Goal: Transaction & Acquisition: Purchase product/service

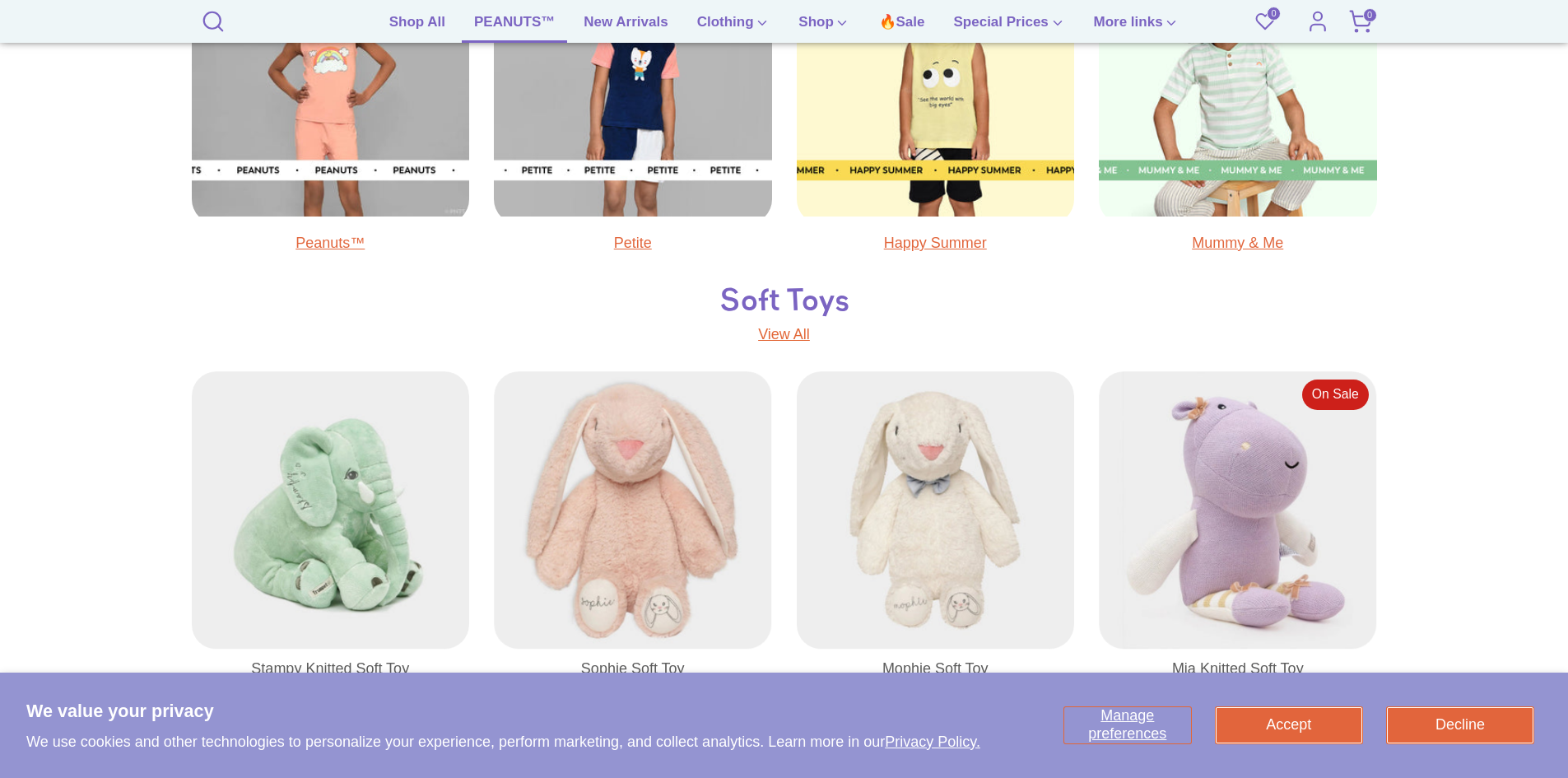
click at [527, 24] on link "PEANUTS™" at bounding box center [514, 27] width 105 height 31
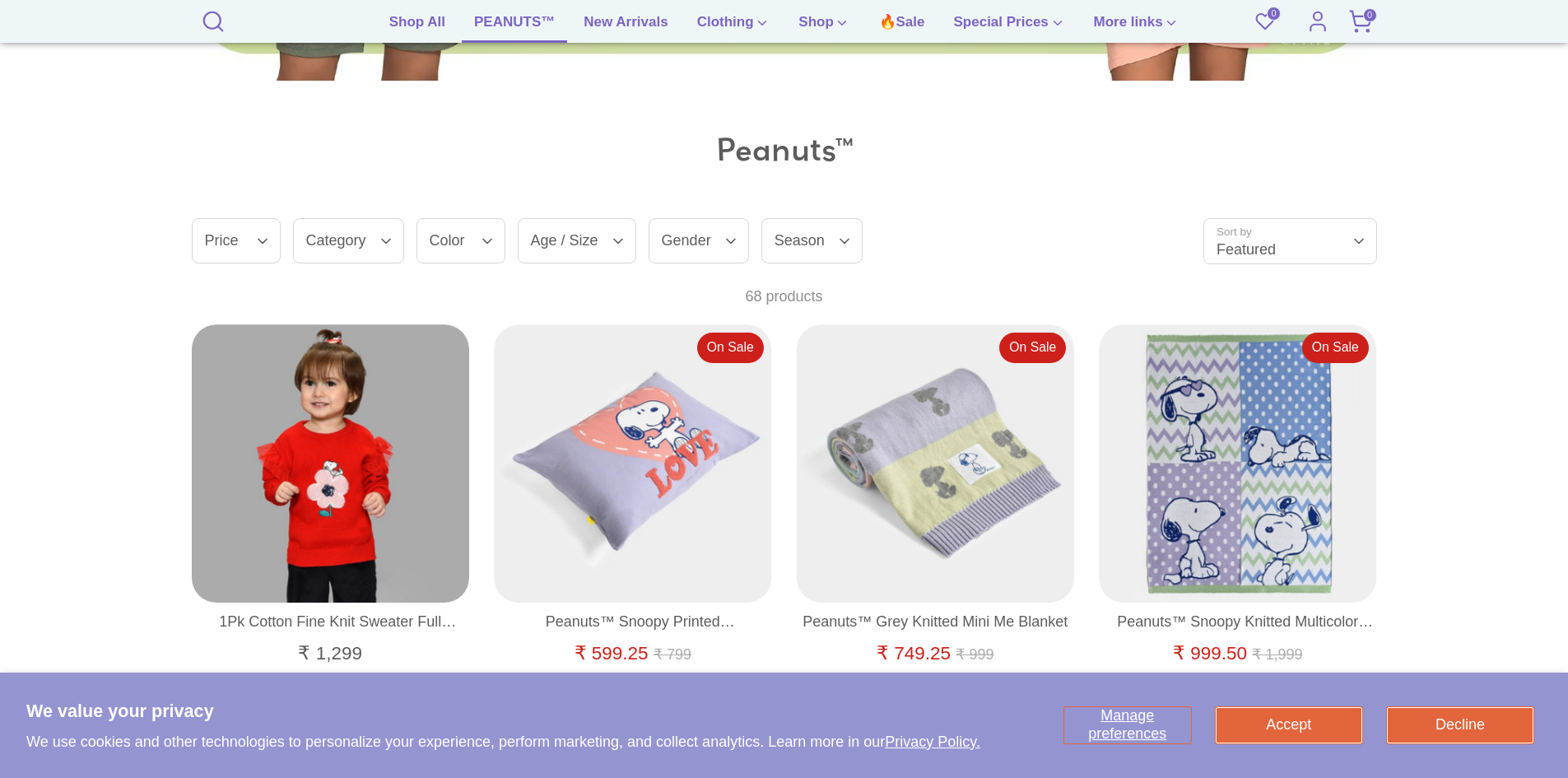
scroll to position [1031, 0]
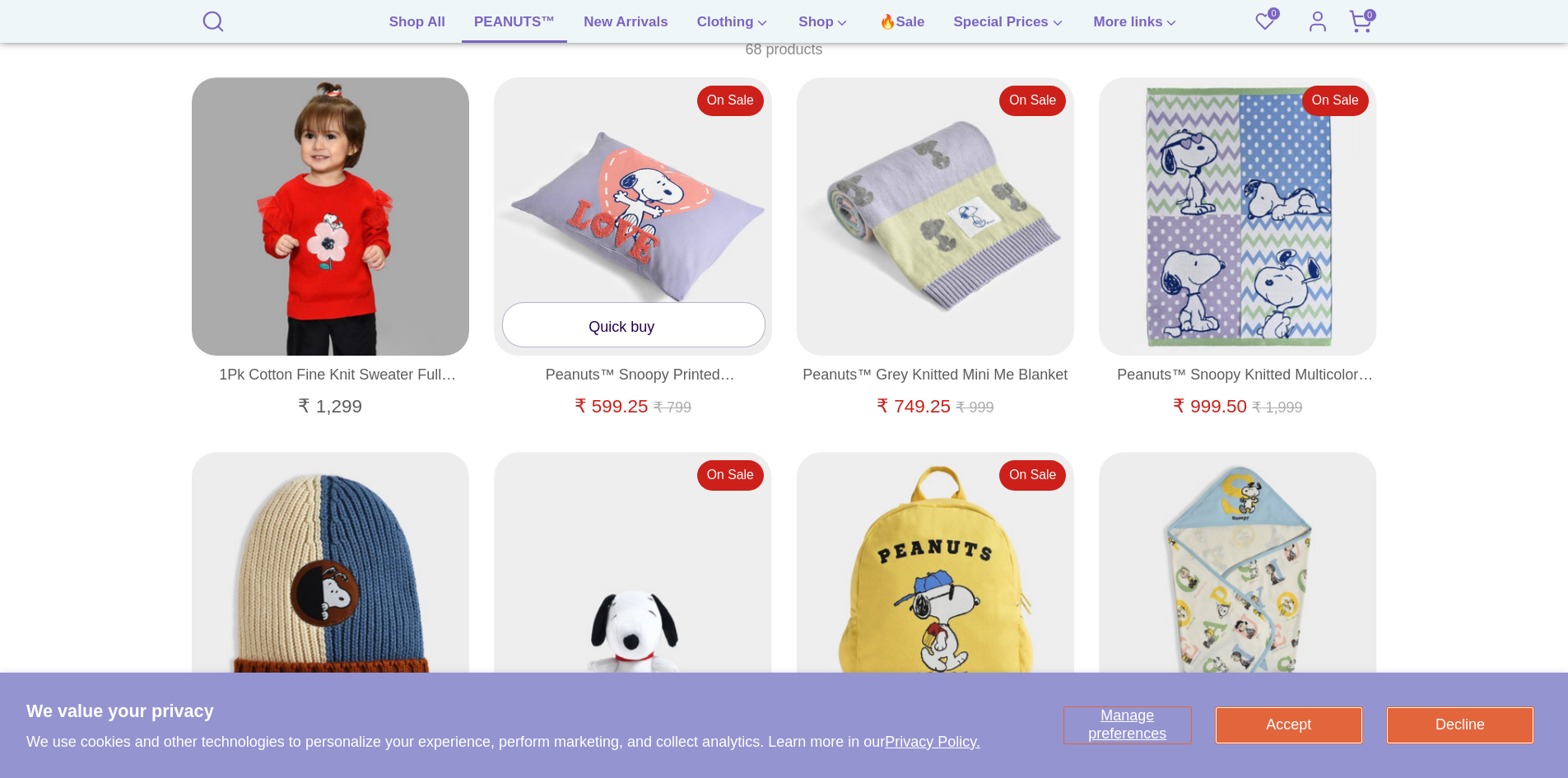
click at [578, 317] on link "Quick buy" at bounding box center [633, 324] width 261 height 43
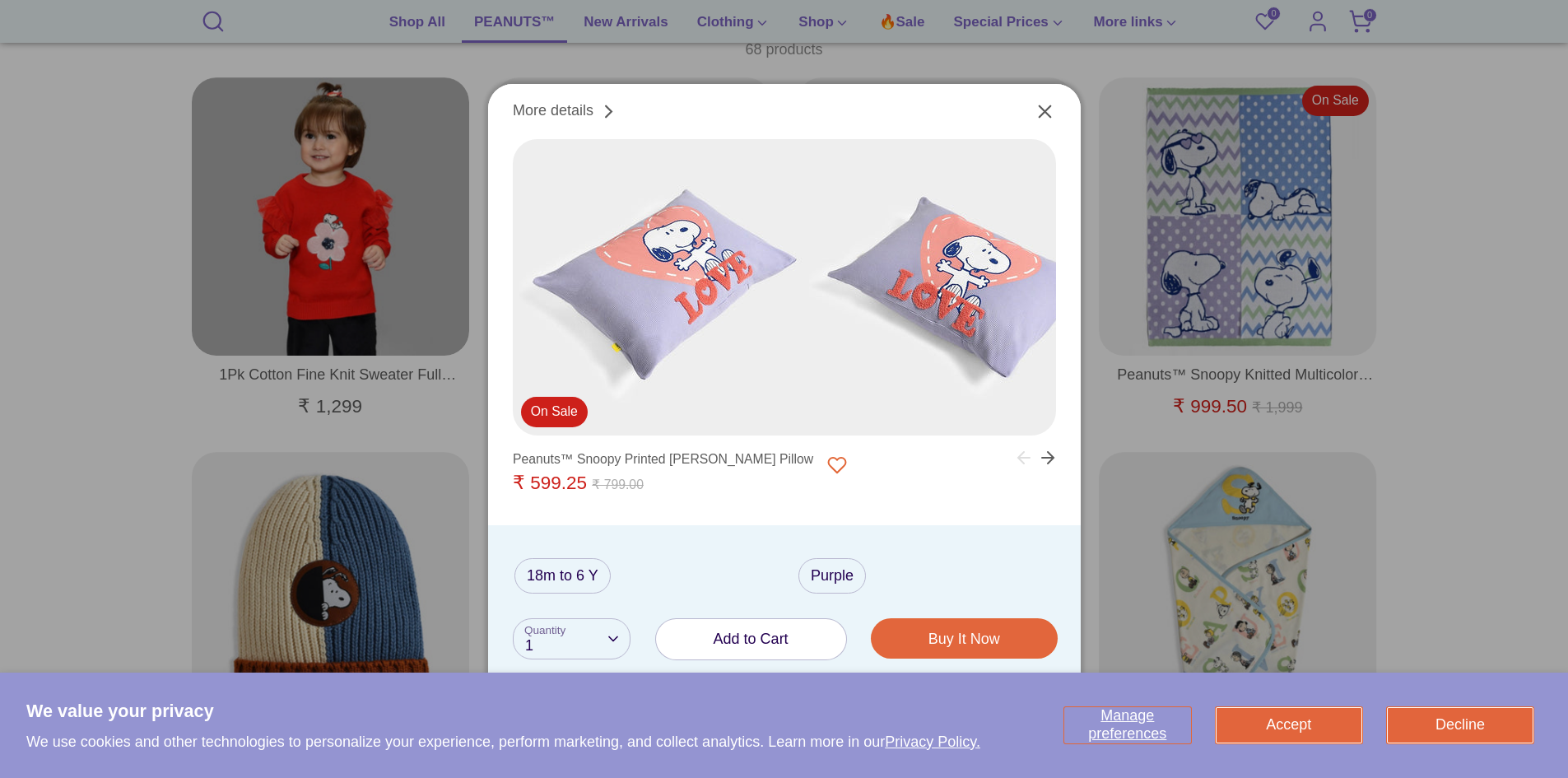
scroll to position [1279, 0]
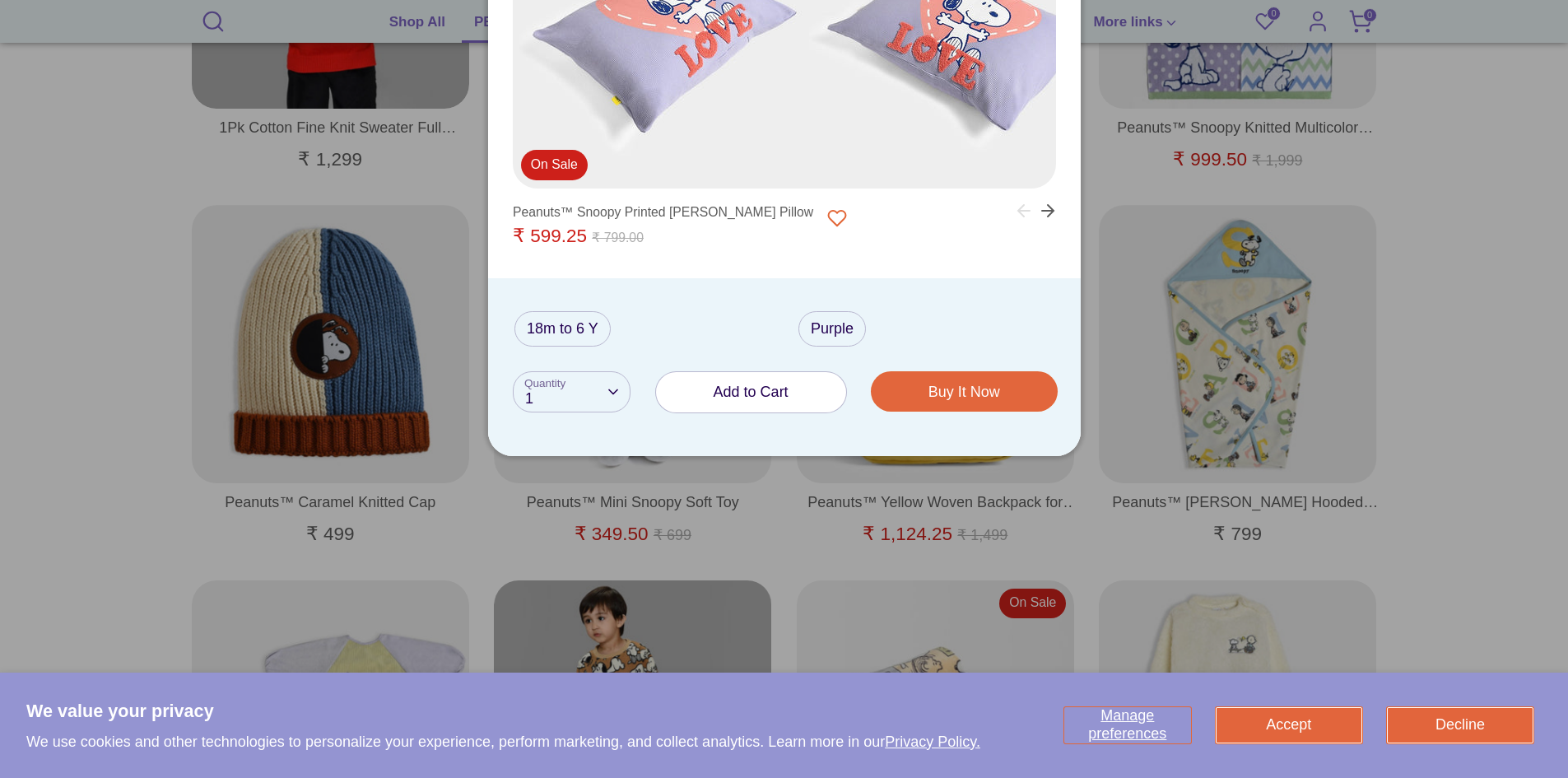
click at [50, 354] on div at bounding box center [784, 389] width 1568 height 778
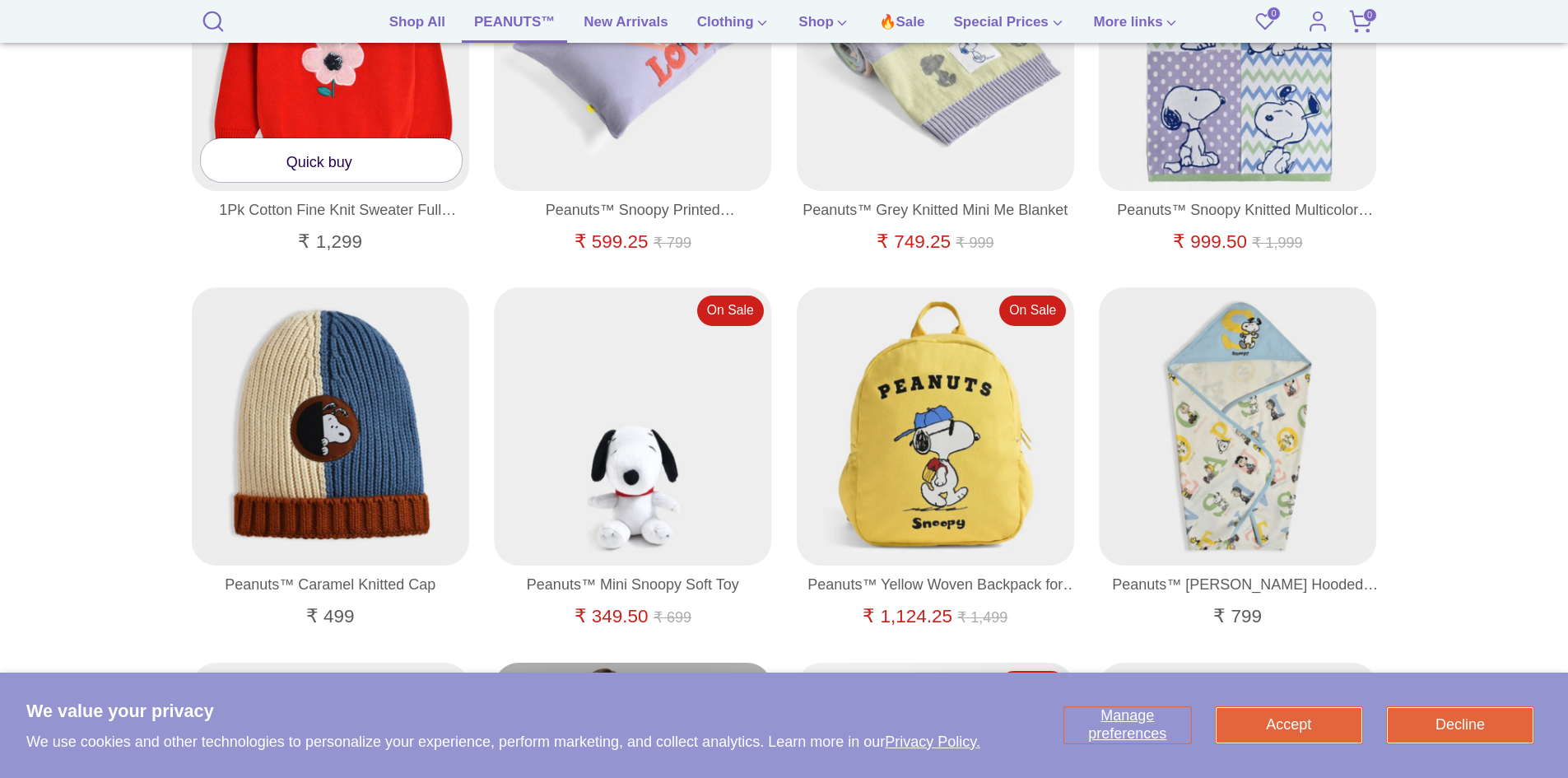
scroll to position [1114, 0]
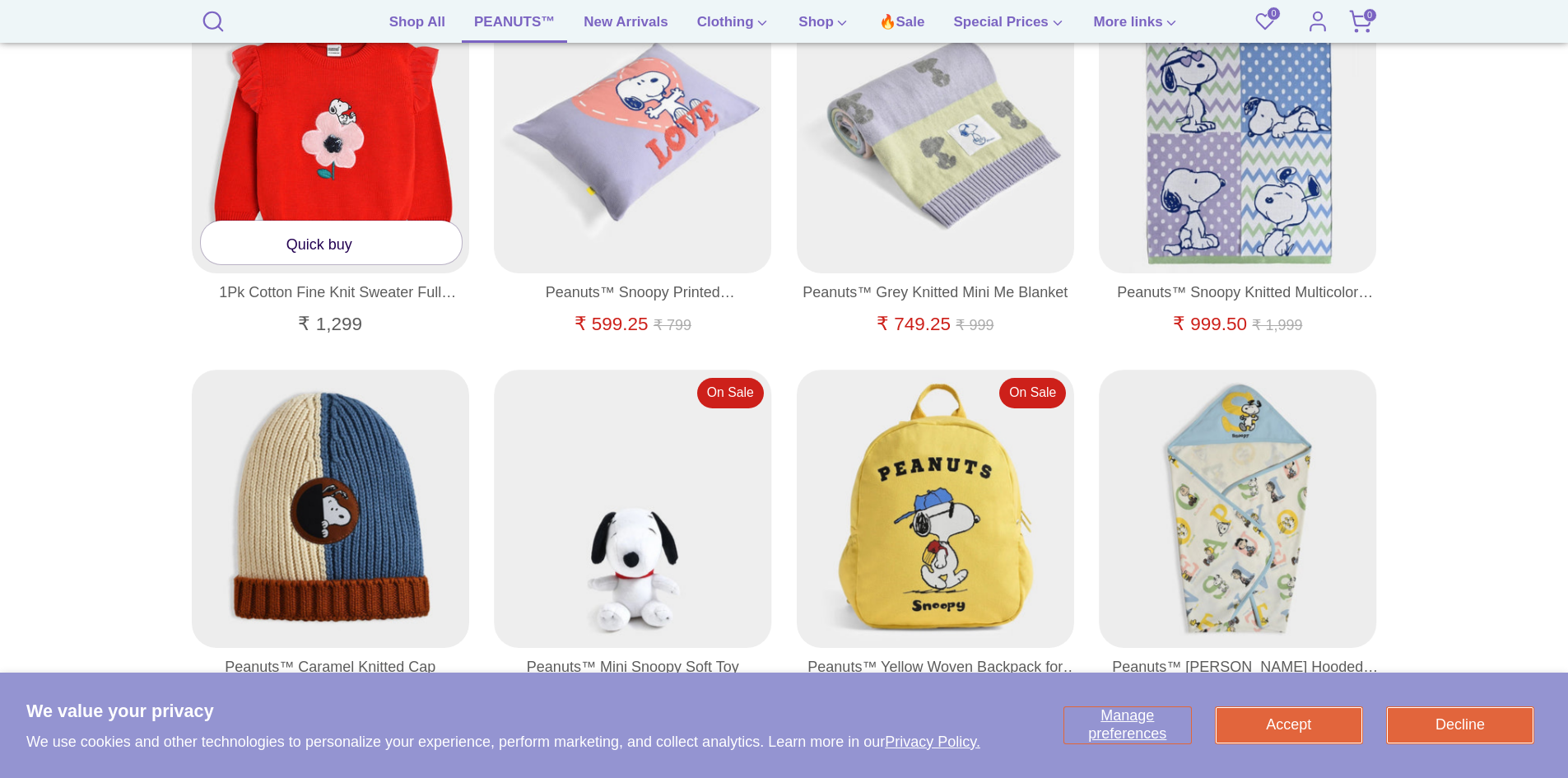
click at [313, 243] on link "Quick buy" at bounding box center [331, 242] width 261 height 43
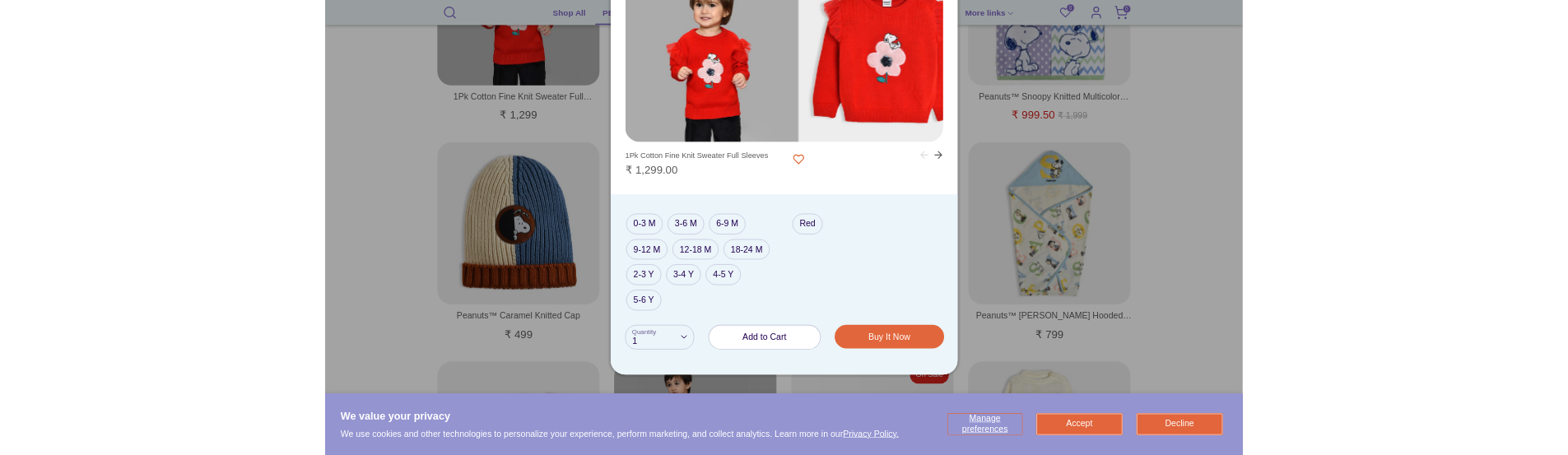
scroll to position [1360, 0]
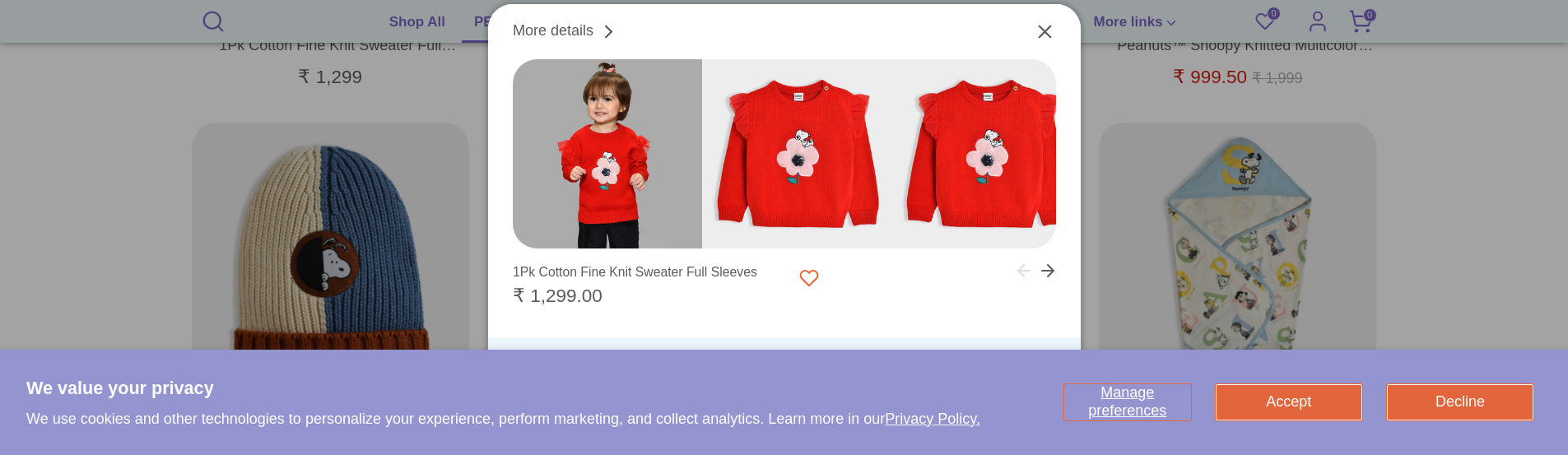
click at [639, 183] on div "More details" at bounding box center [784, 333] width 593 height 625
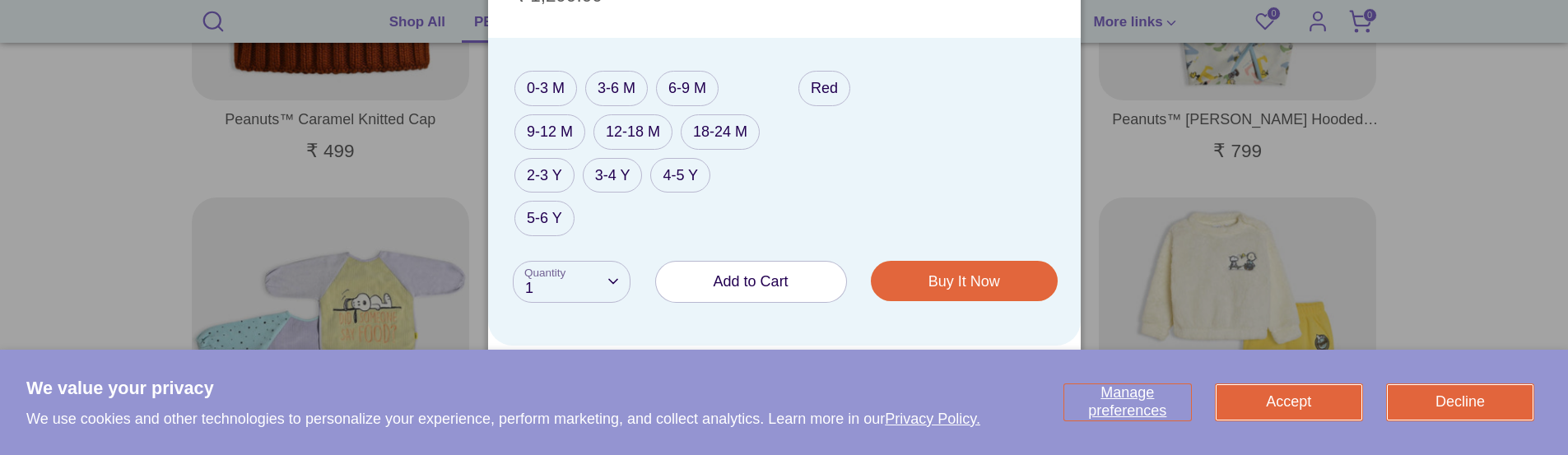
scroll to position [1688, 0]
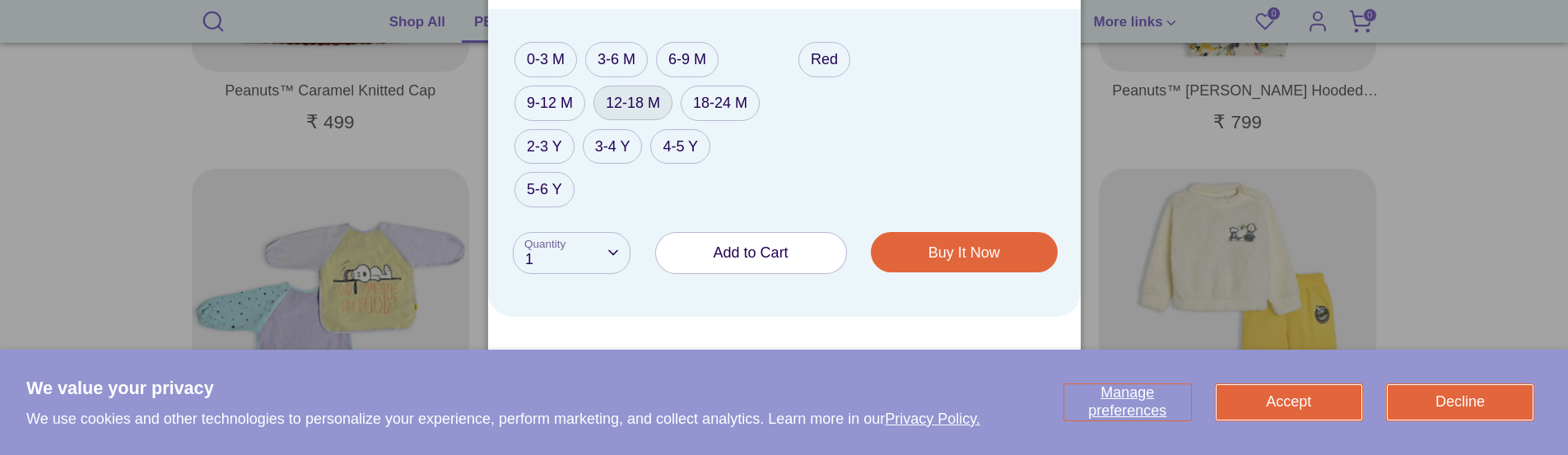
click at [642, 98] on label "12-18 M" at bounding box center [633, 104] width 79 height 35
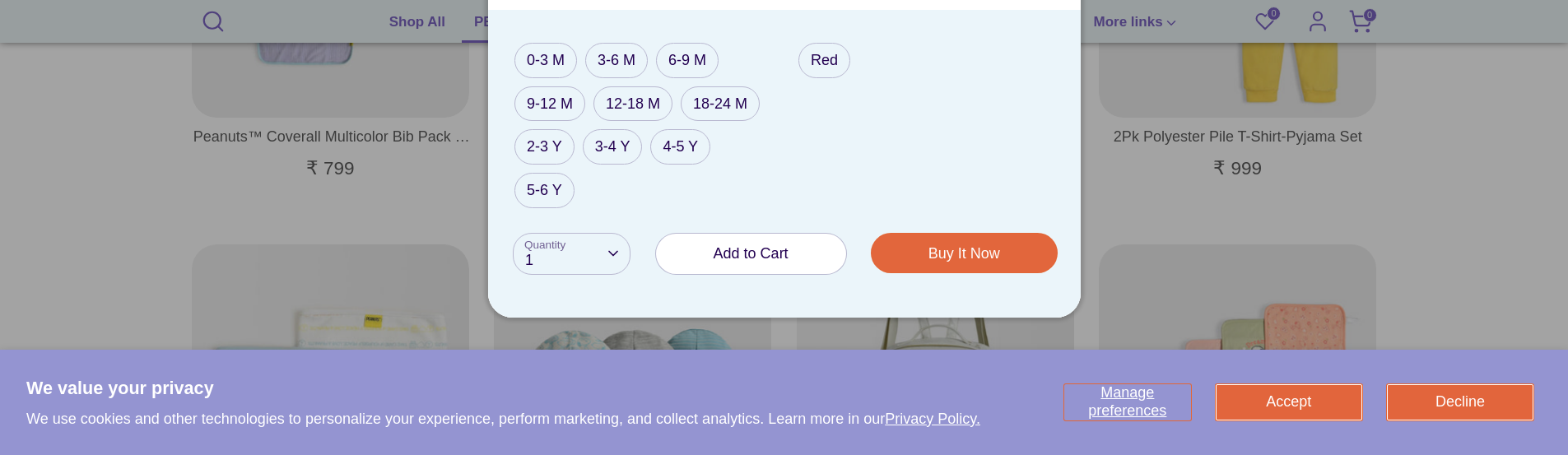
scroll to position [2017, 0]
click at [538, 184] on label "5-6 Y" at bounding box center [545, 189] width 60 height 35
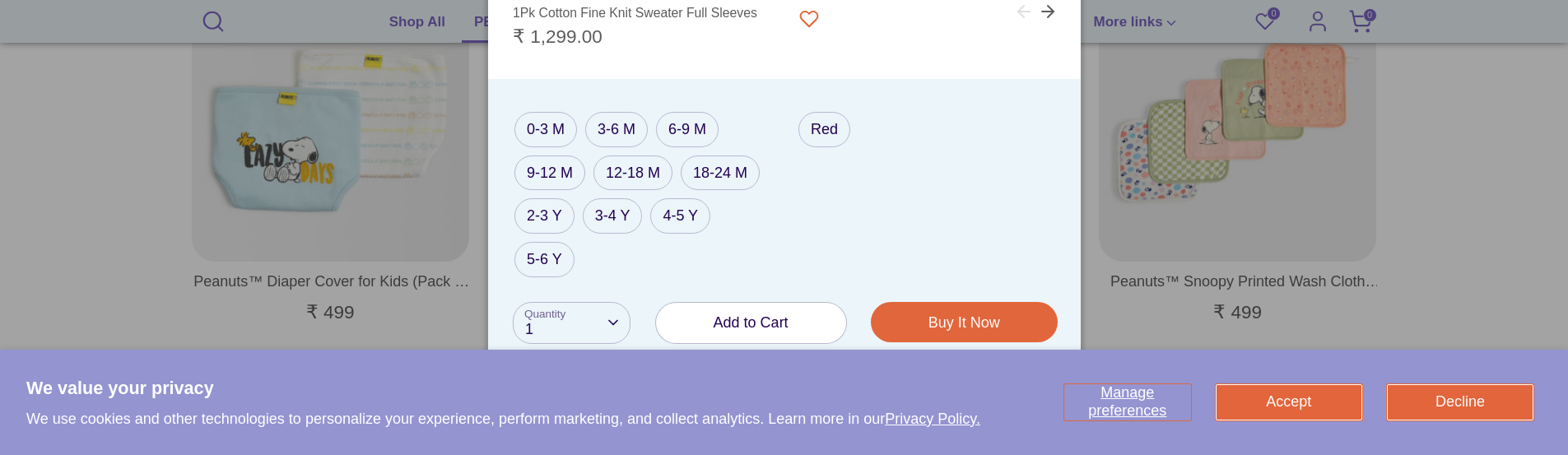
scroll to position [2346, 0]
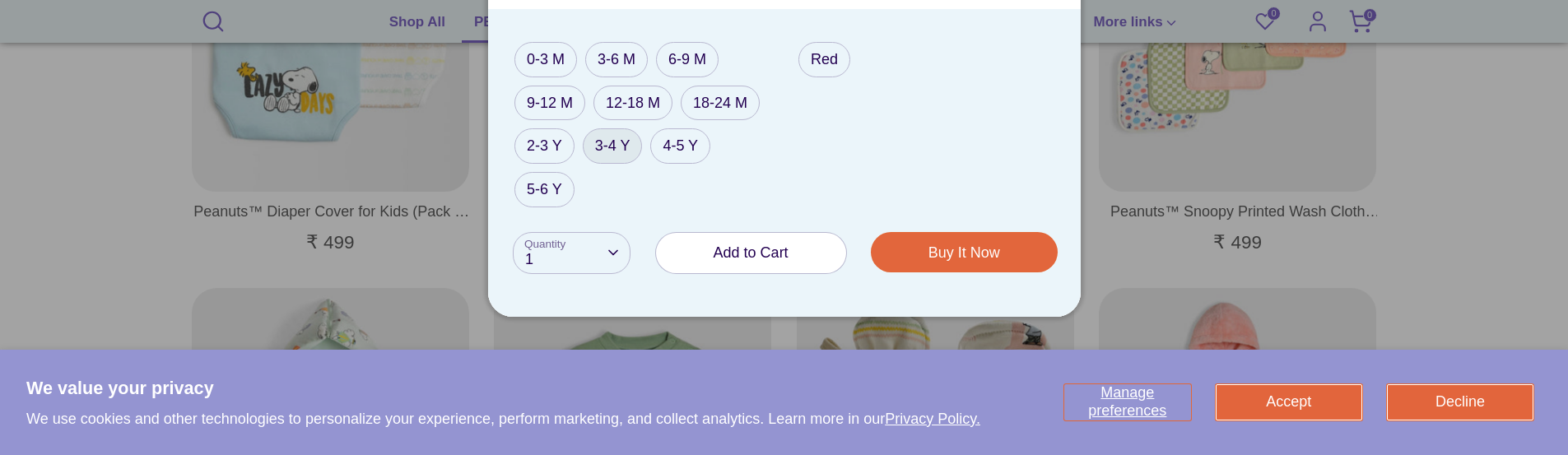
click at [615, 144] on label "3-4 Y" at bounding box center [613, 146] width 60 height 35
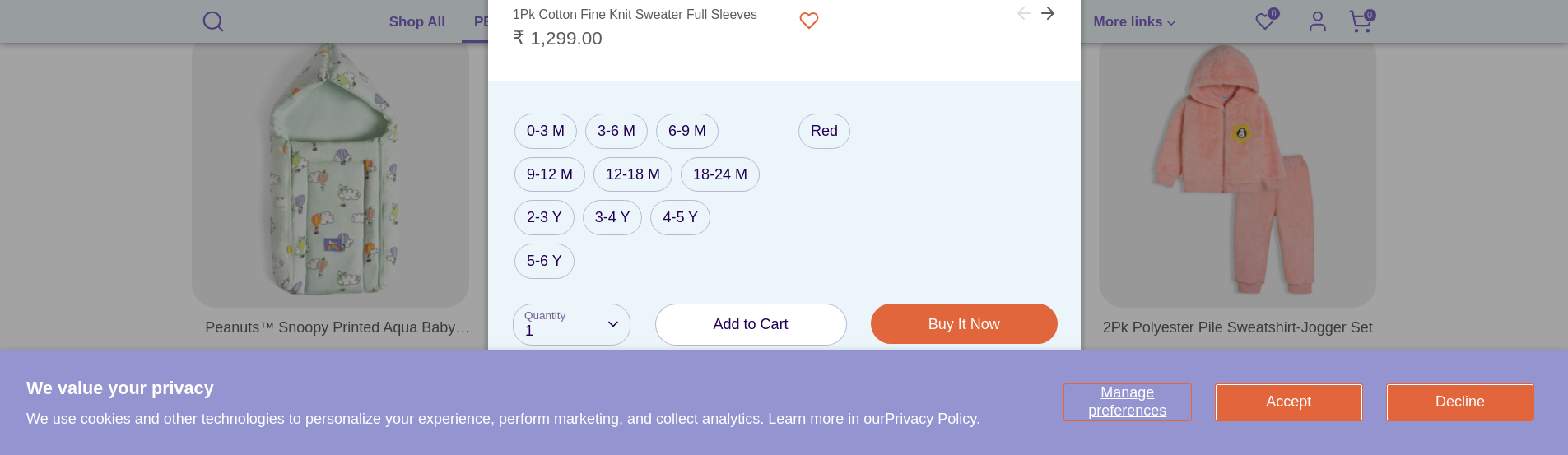
scroll to position [2757, 0]
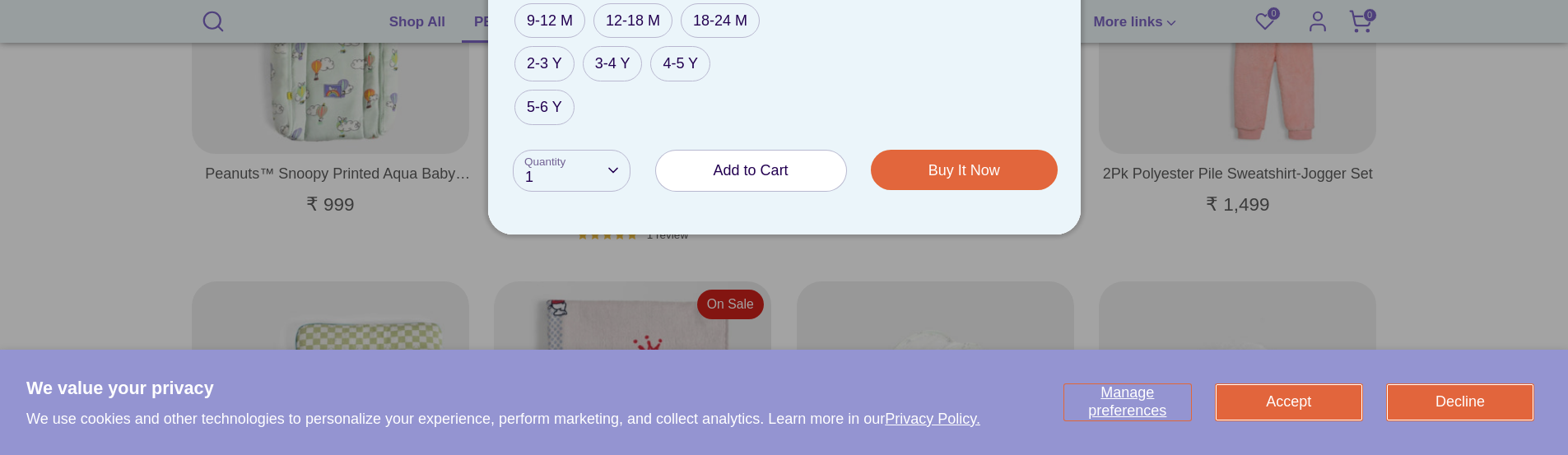
click at [744, 162] on span "Add to Cart" at bounding box center [750, 170] width 75 height 17
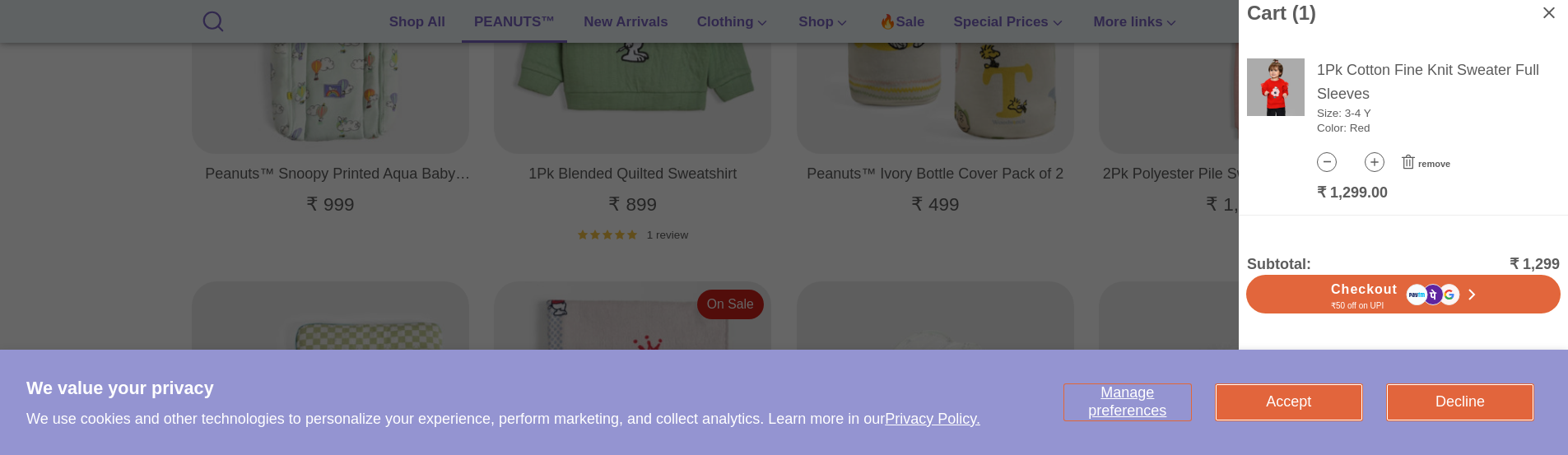
click at [666, 277] on div at bounding box center [784, 228] width 1568 height 455
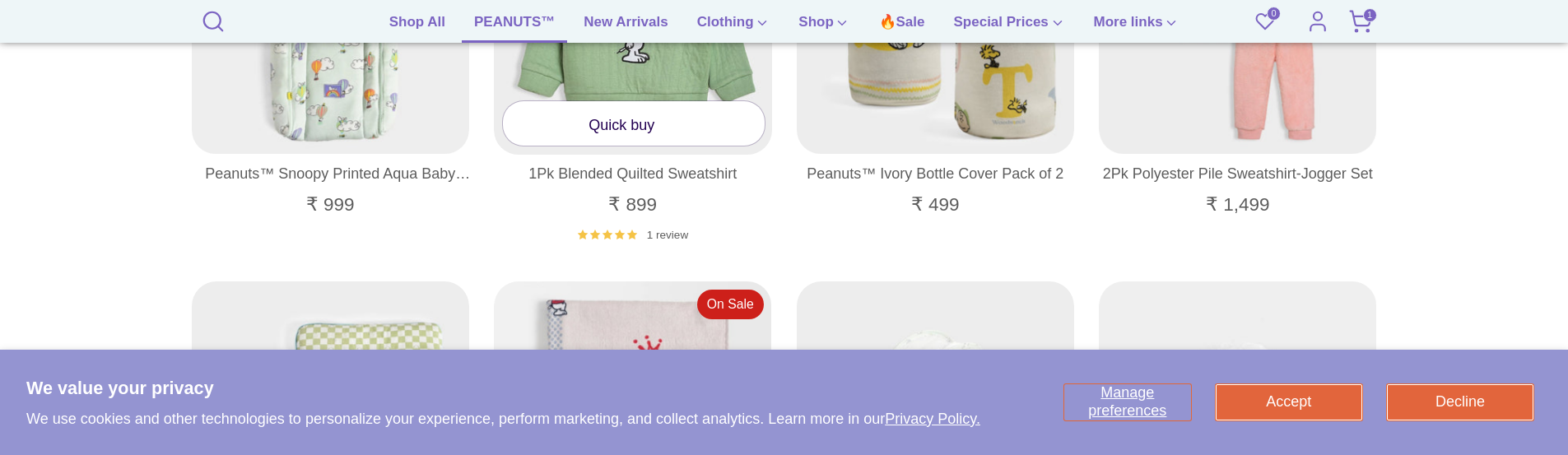
click at [633, 120] on link "Quick buy" at bounding box center [633, 122] width 261 height 43
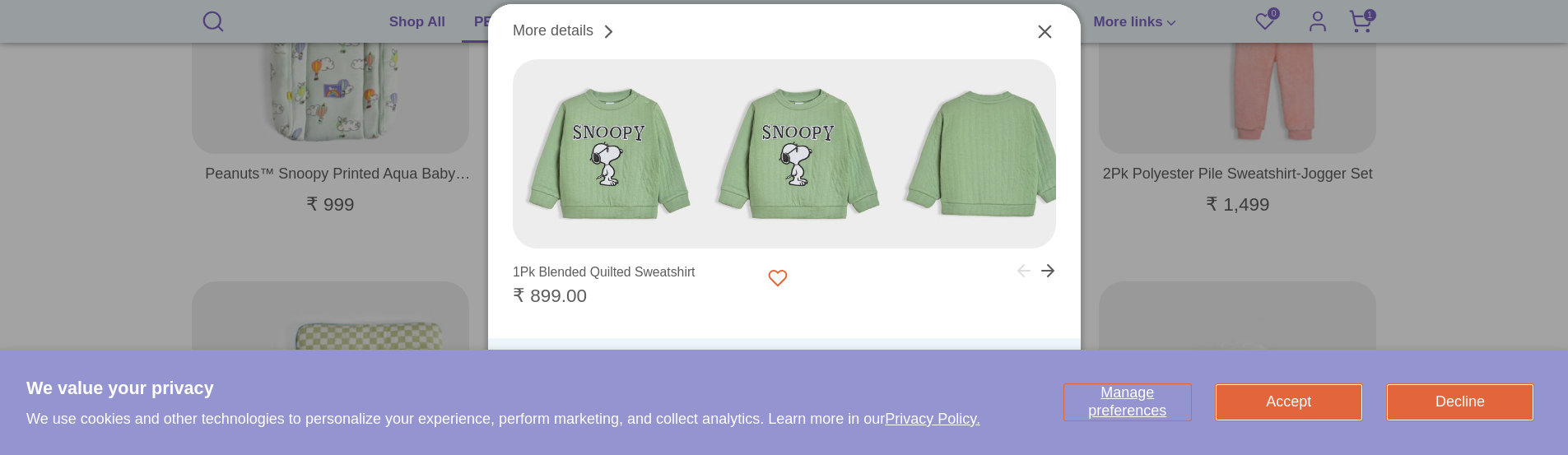
scroll to position [3004, 0]
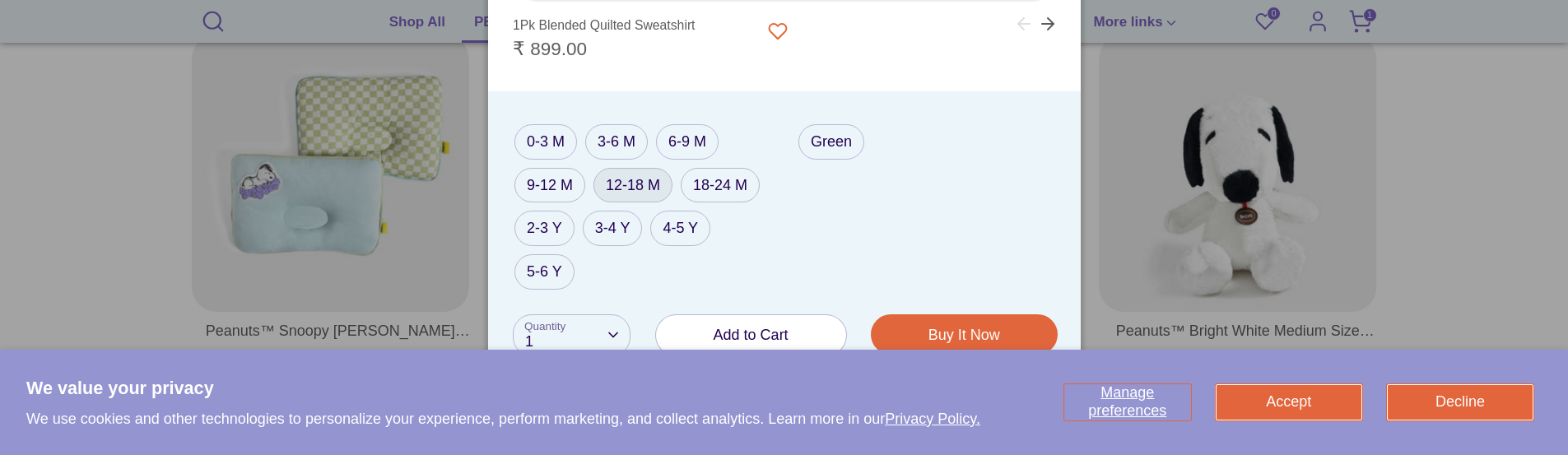
click at [649, 197] on label "12-18 M" at bounding box center [633, 186] width 79 height 35
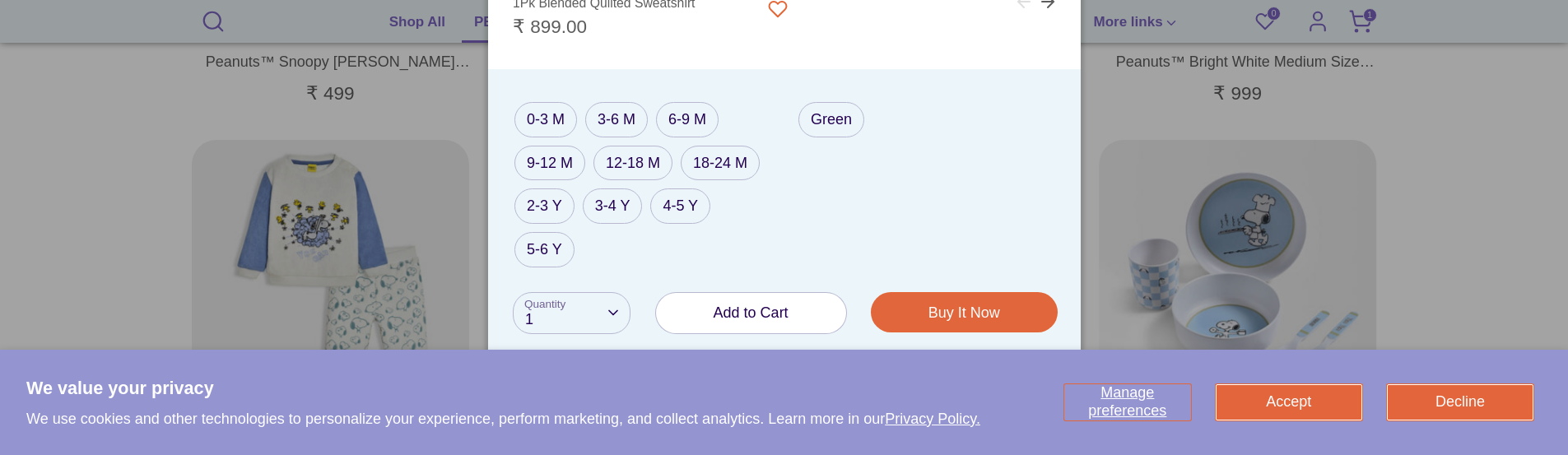
scroll to position [3333, 0]
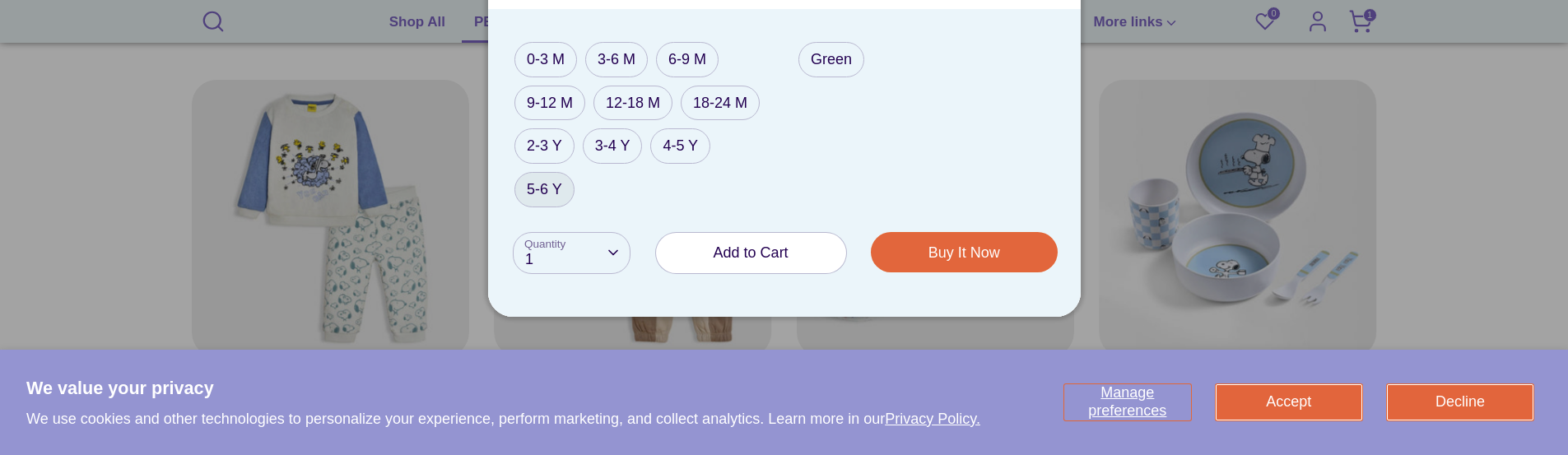
click at [545, 186] on label "5-6 Y" at bounding box center [545, 189] width 60 height 35
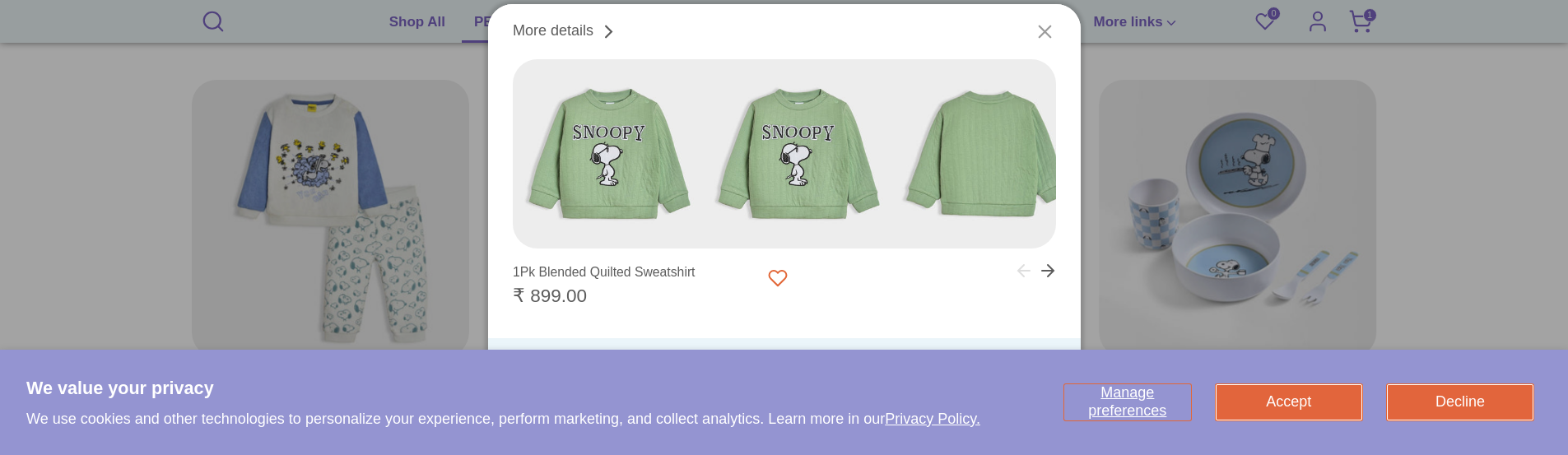
click at [1044, 36] on icon "Close" at bounding box center [1044, 31] width 22 height 22
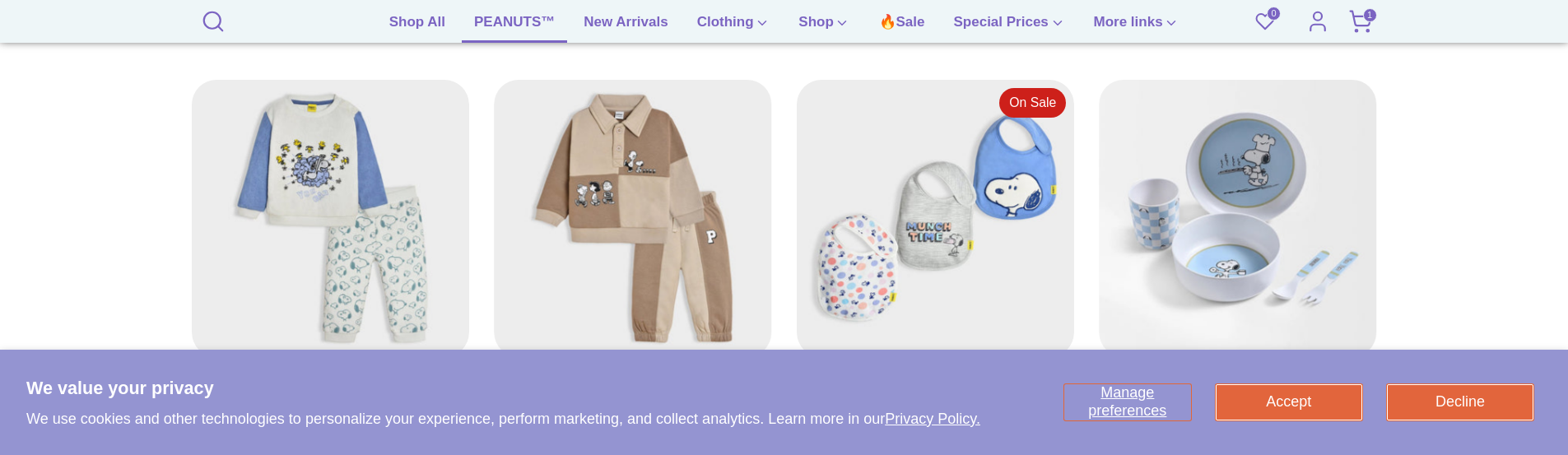
click at [1363, 14] on span "1" at bounding box center [1370, 15] width 14 height 14
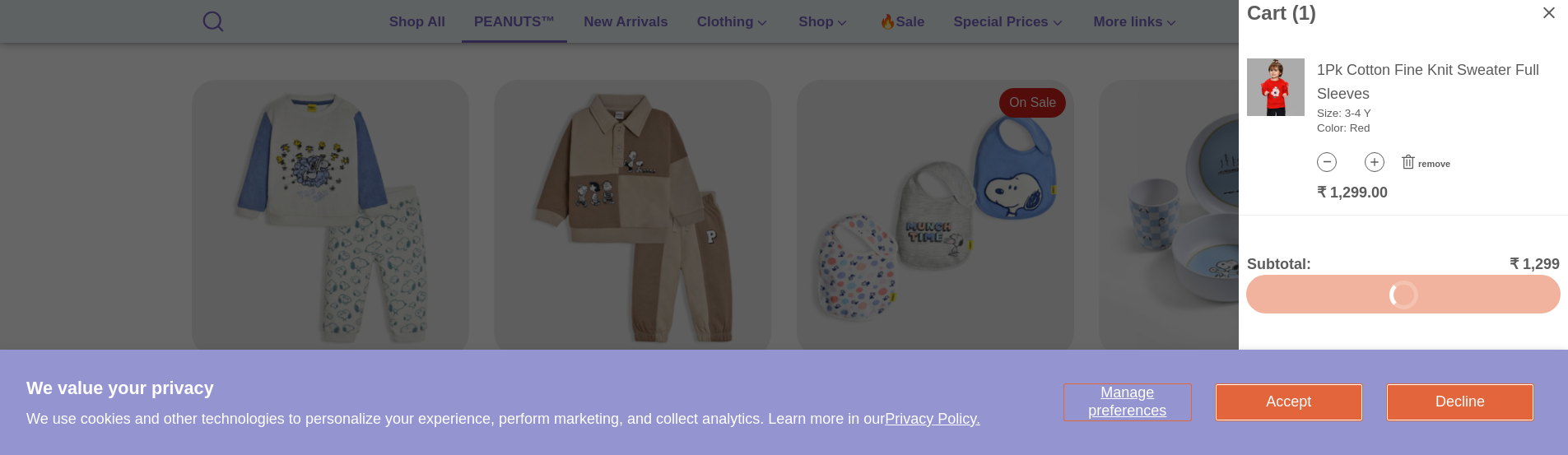
click at [1409, 164] on icon at bounding box center [1408, 162] width 19 height 17
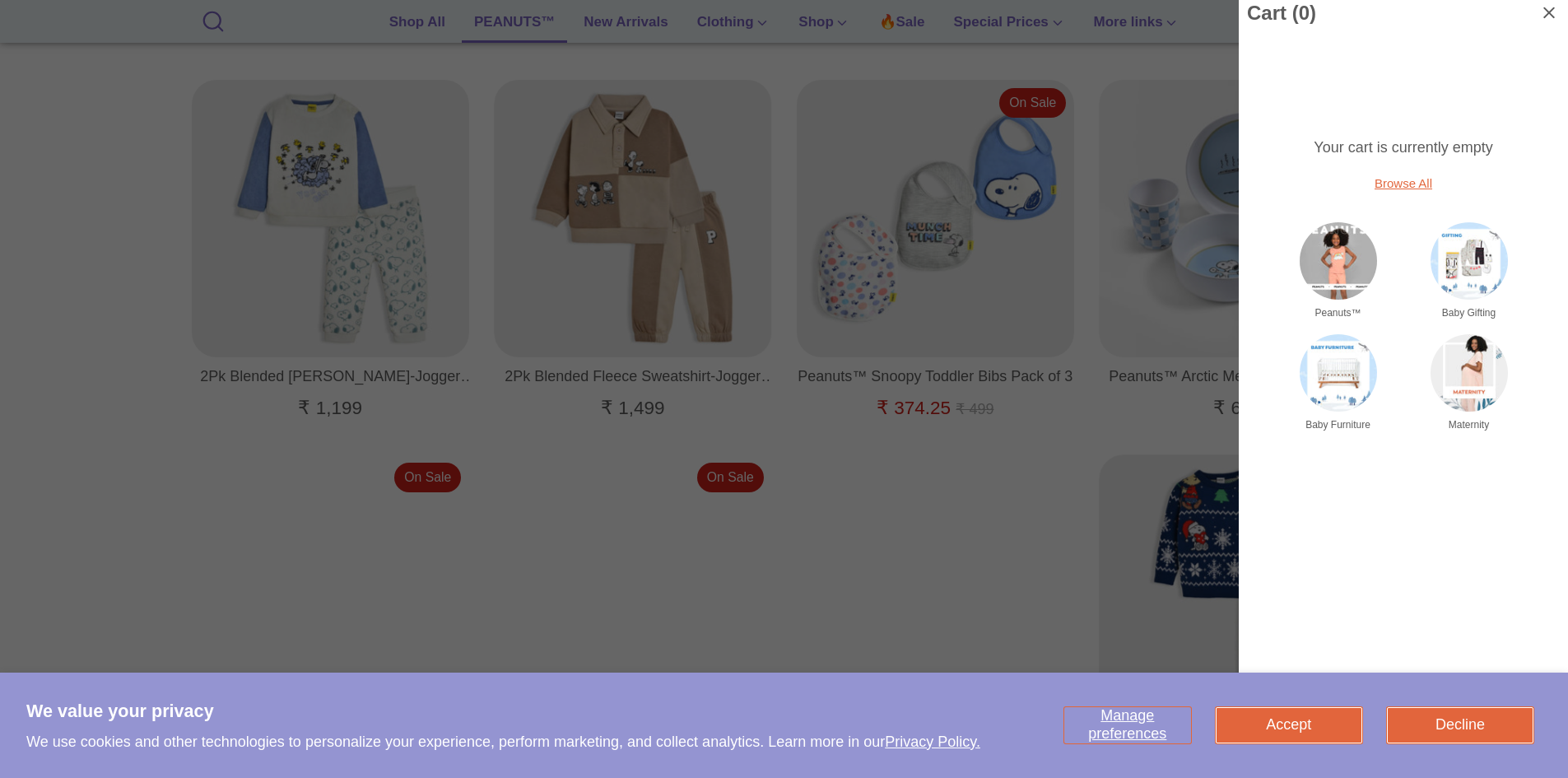
scroll to position [0, 0]
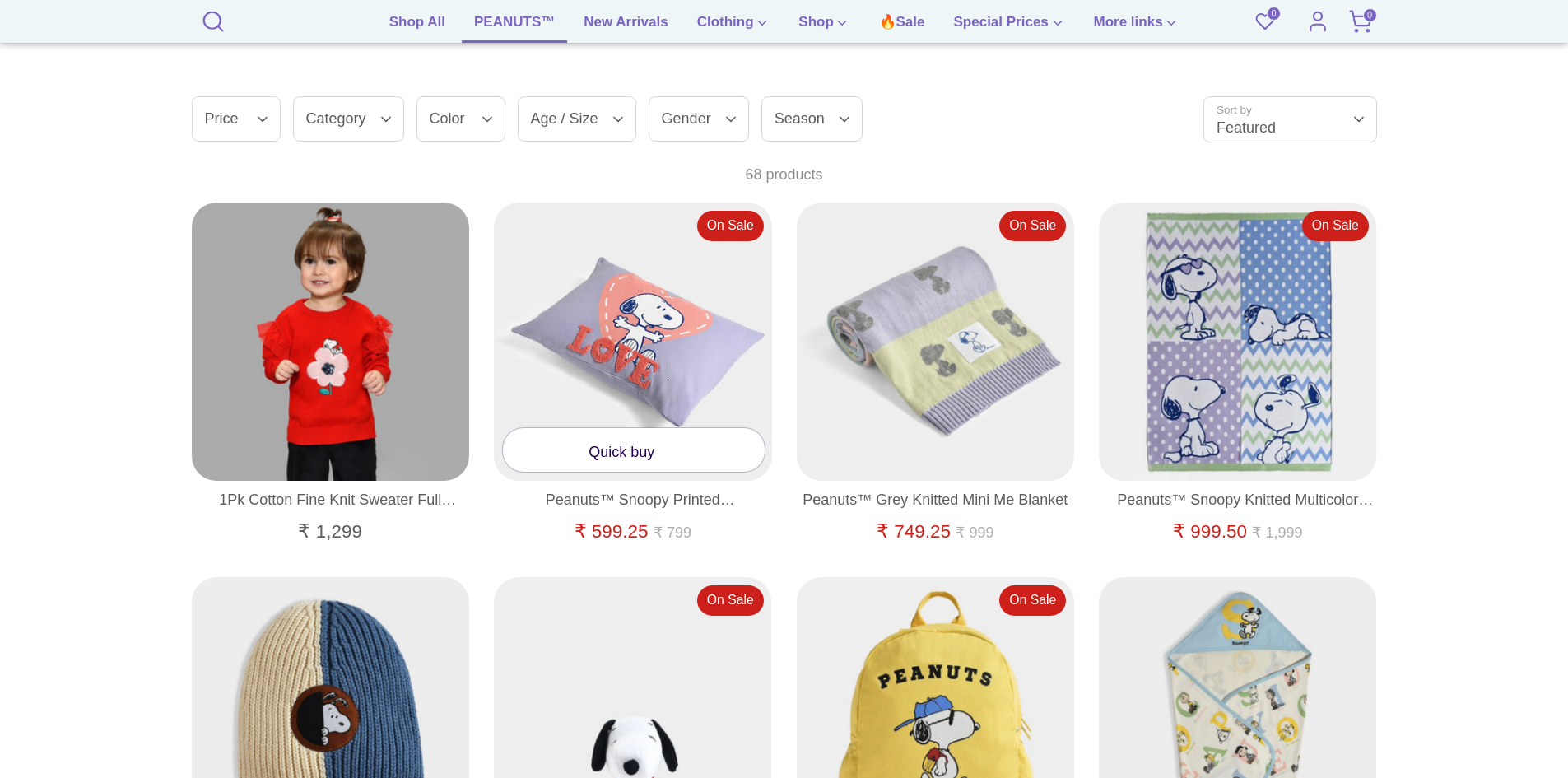
click at [627, 448] on link "Quick buy" at bounding box center [633, 449] width 261 height 43
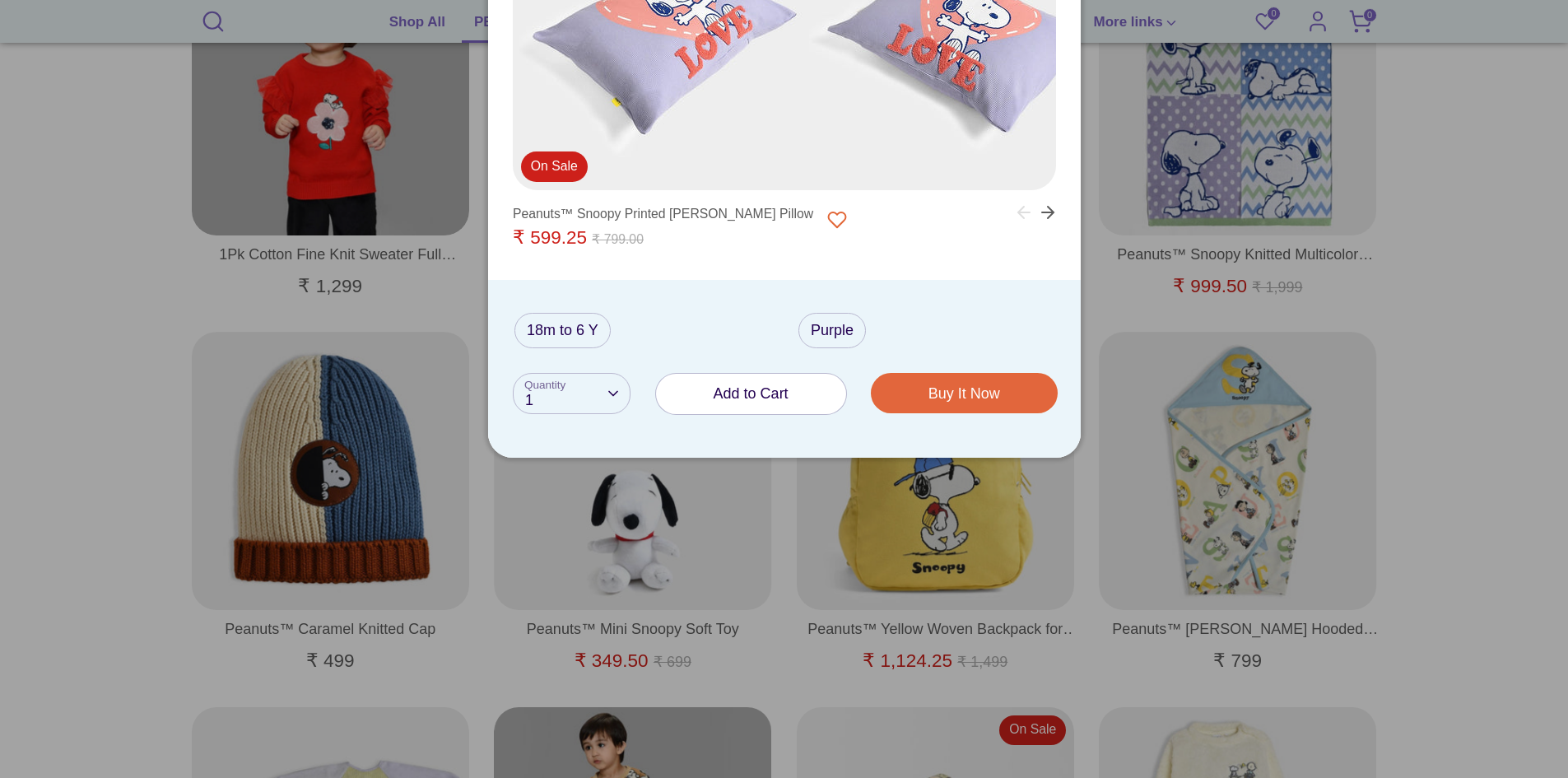
scroll to position [1154, 0]
click at [0, 390] on div at bounding box center [784, 389] width 1568 height 778
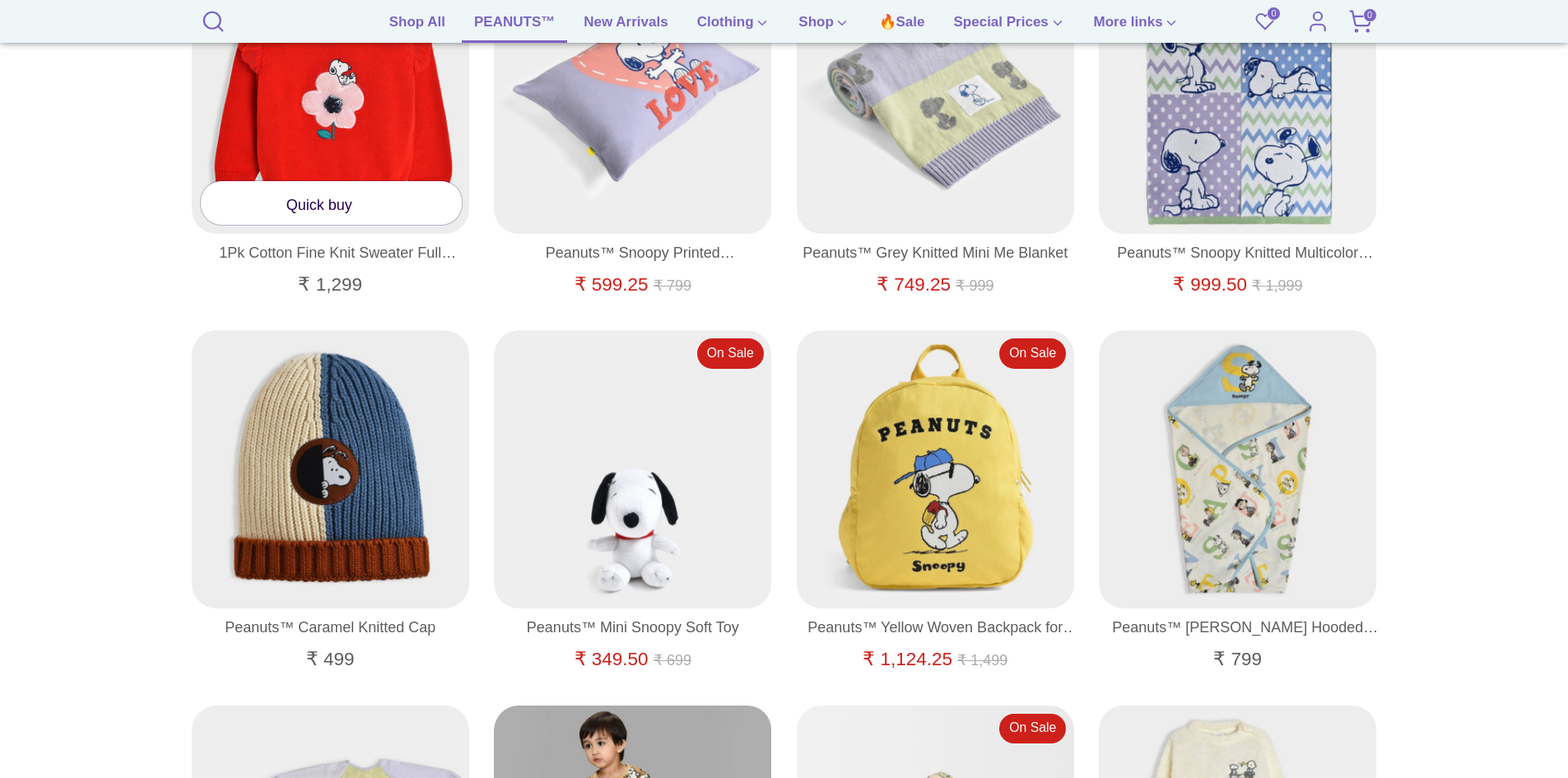
click at [331, 210] on link "Quick buy" at bounding box center [331, 202] width 261 height 43
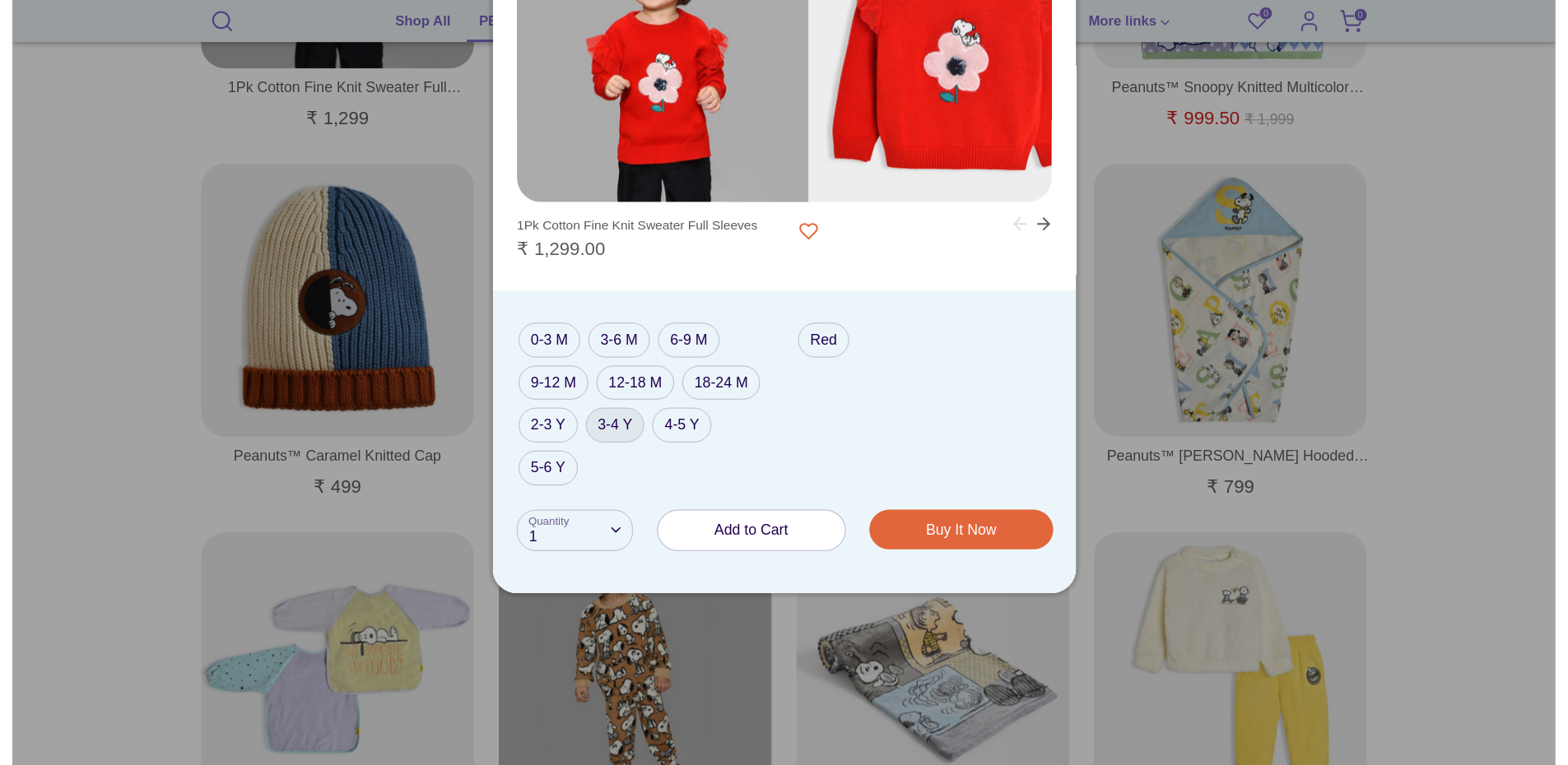
scroll to position [1317, 0]
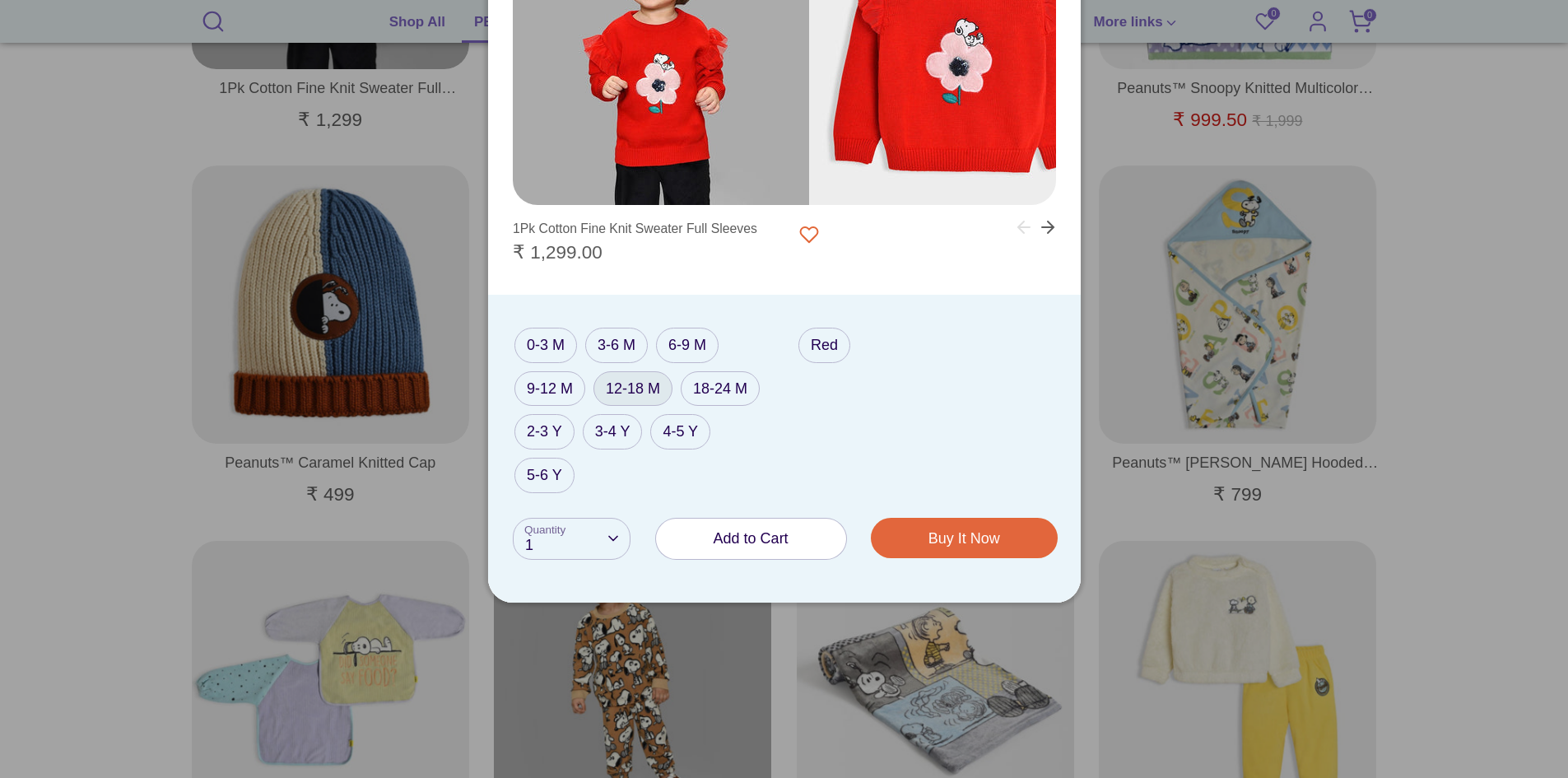
click at [629, 391] on label "12-18 M" at bounding box center [633, 389] width 79 height 35
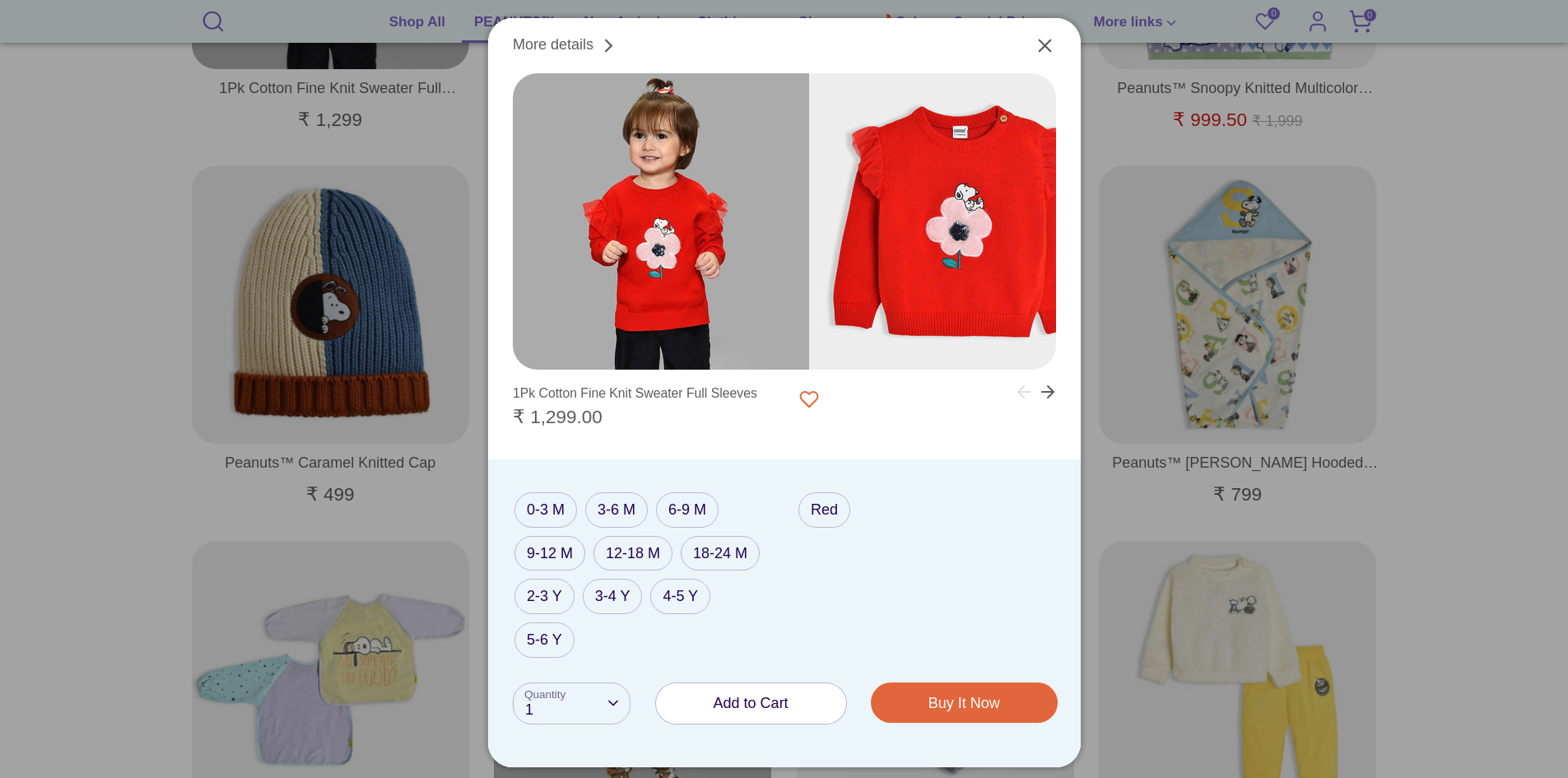
click at [966, 702] on button "Buy It Now Loading.." at bounding box center [964, 703] width 185 height 39
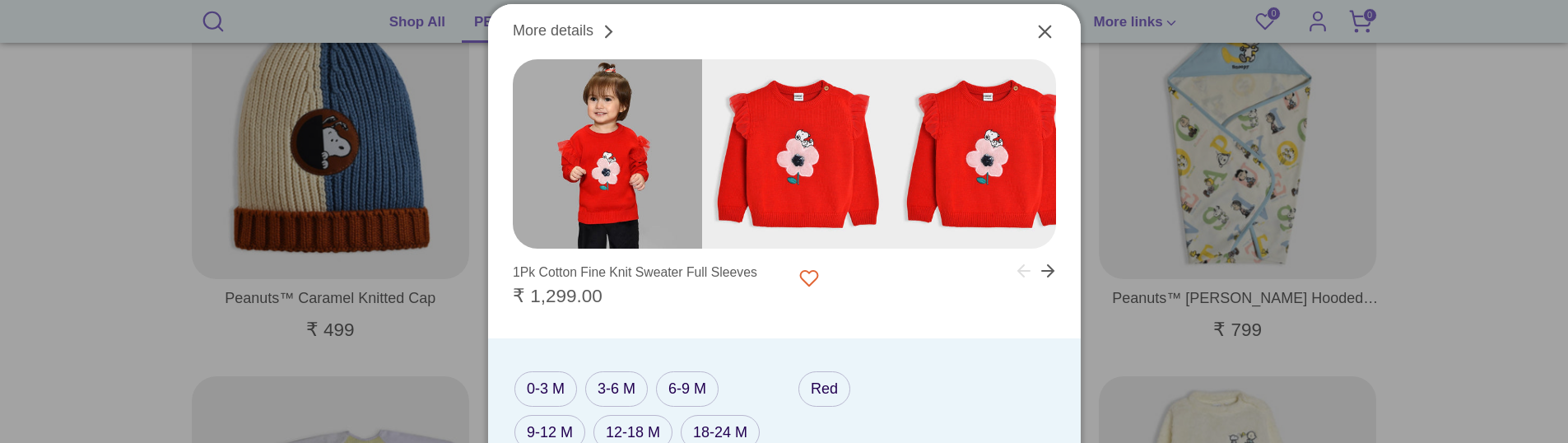
scroll to position [1647, 0]
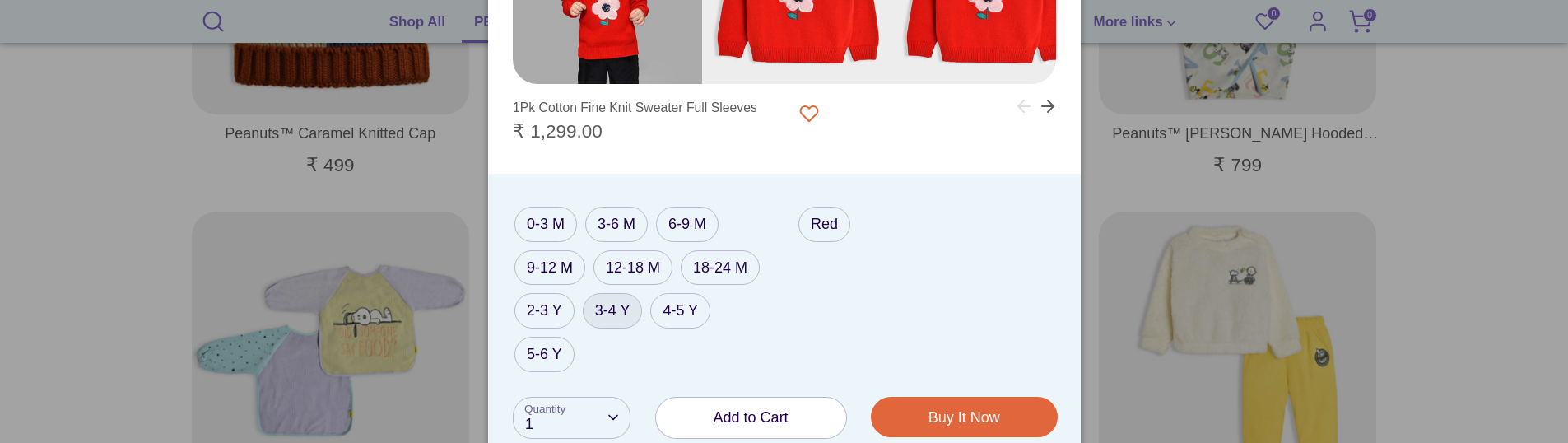
click at [603, 317] on label "3-4 Y" at bounding box center [613, 311] width 60 height 35
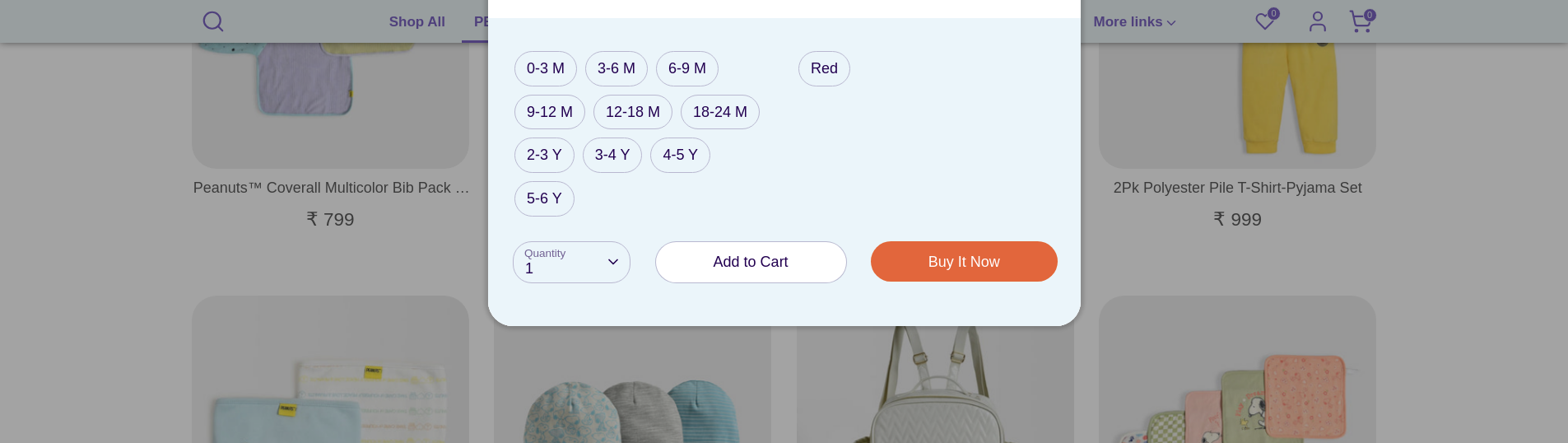
scroll to position [1977, 0]
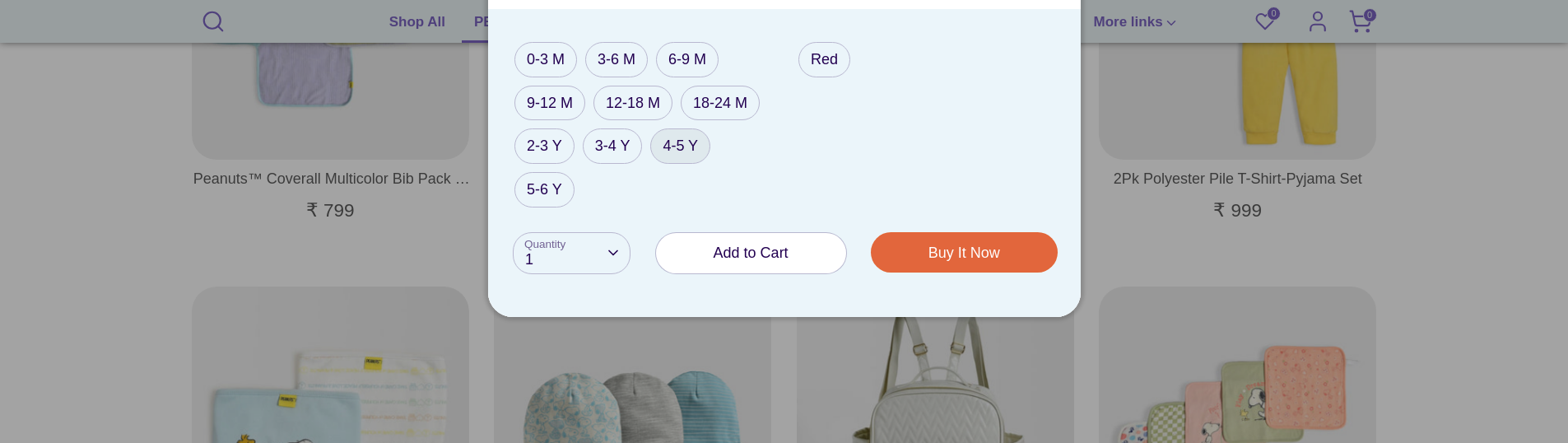
click at [690, 145] on label "4-5 Y" at bounding box center [680, 146] width 60 height 35
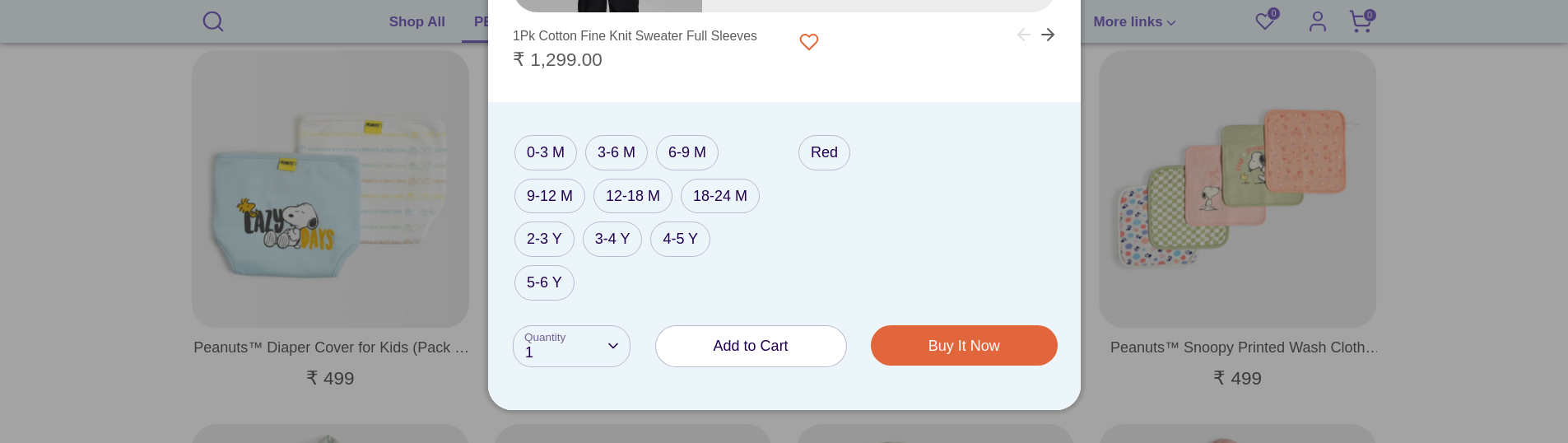
scroll to position [2305, 0]
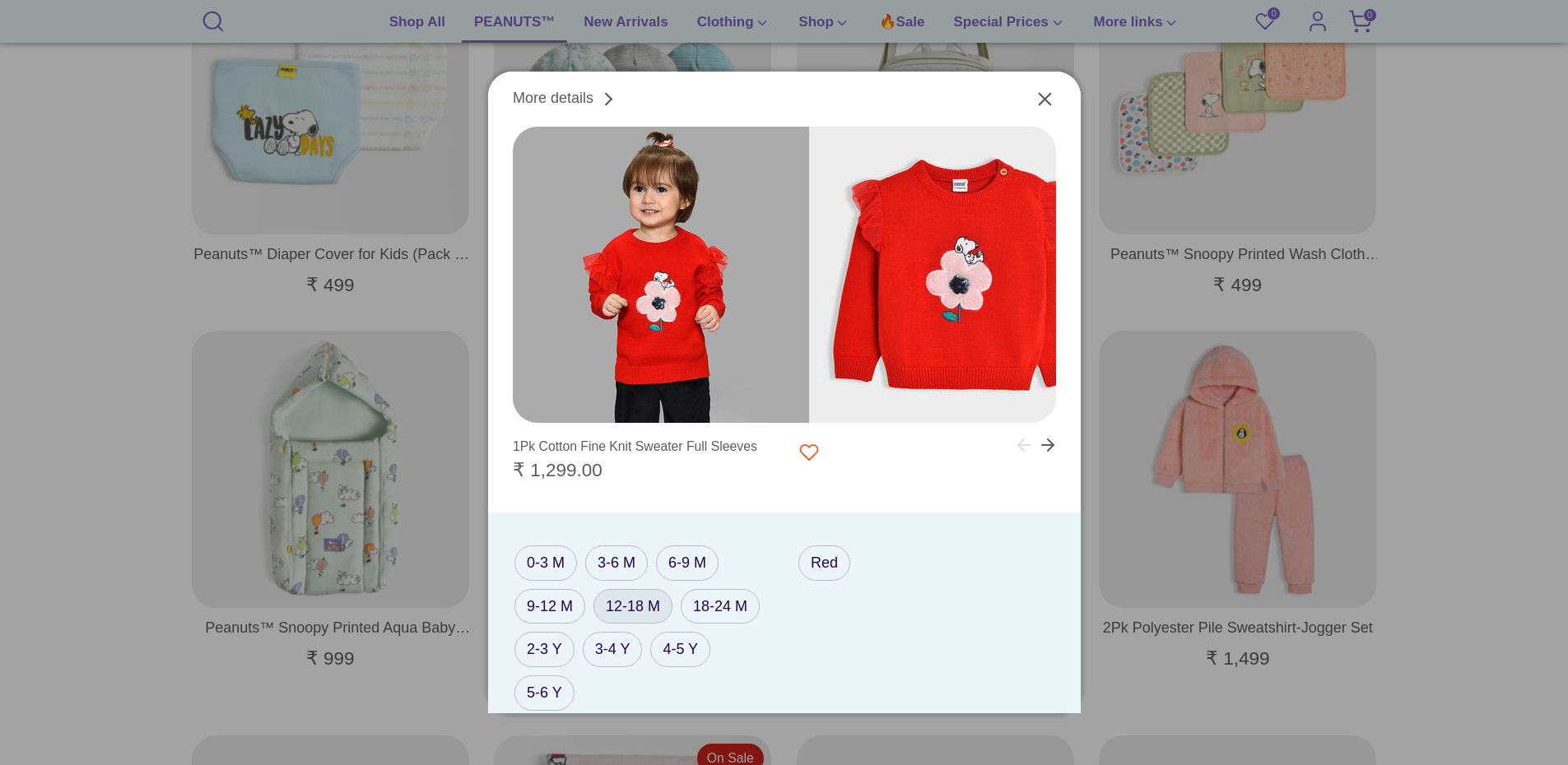
click at [631, 599] on label "12-18 M" at bounding box center [633, 607] width 79 height 35
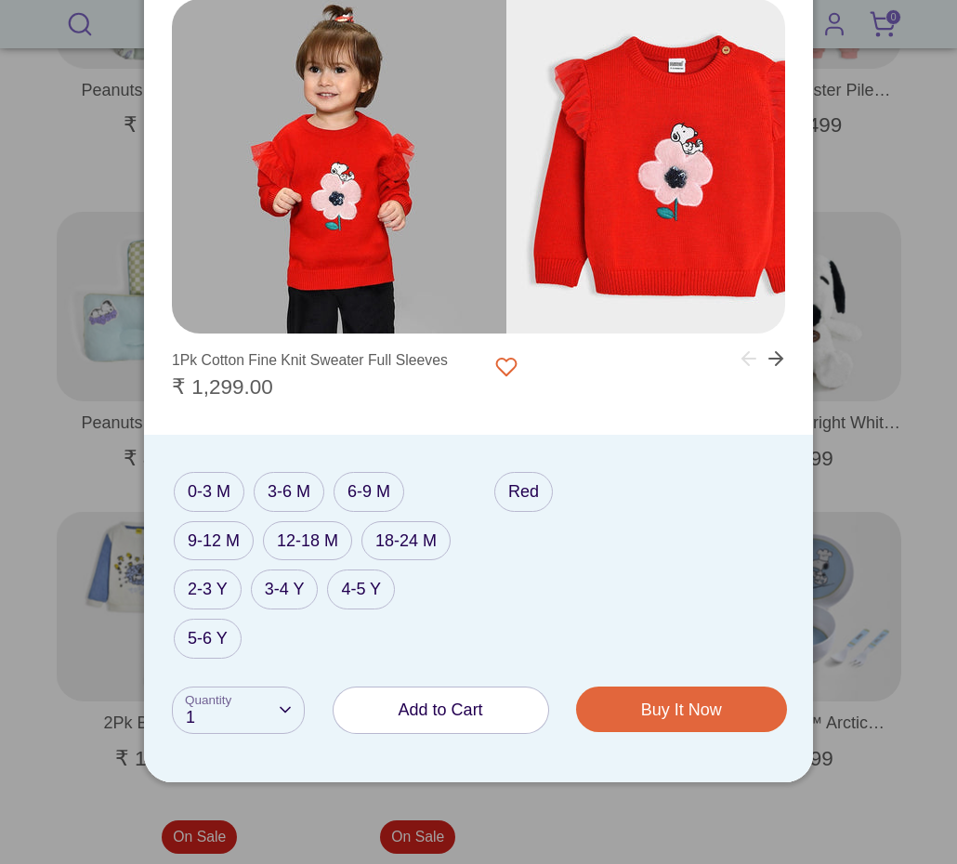
scroll to position [2865, 0]
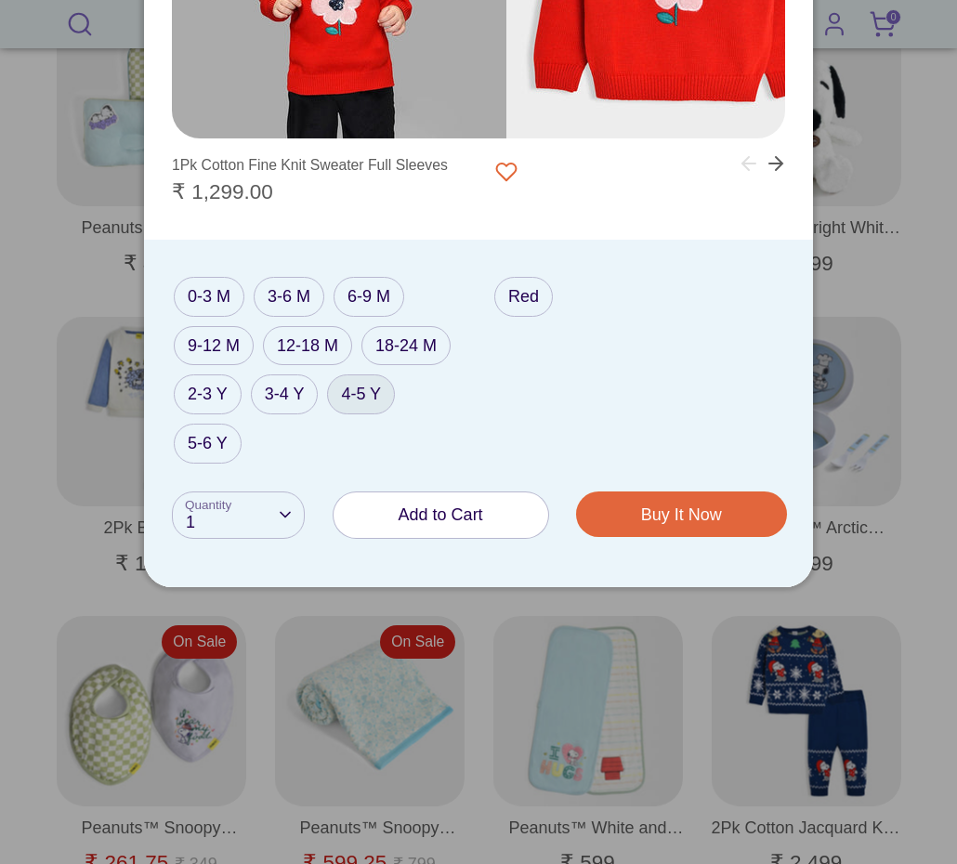
click at [364, 403] on label "4-5 Y" at bounding box center [361, 394] width 68 height 40
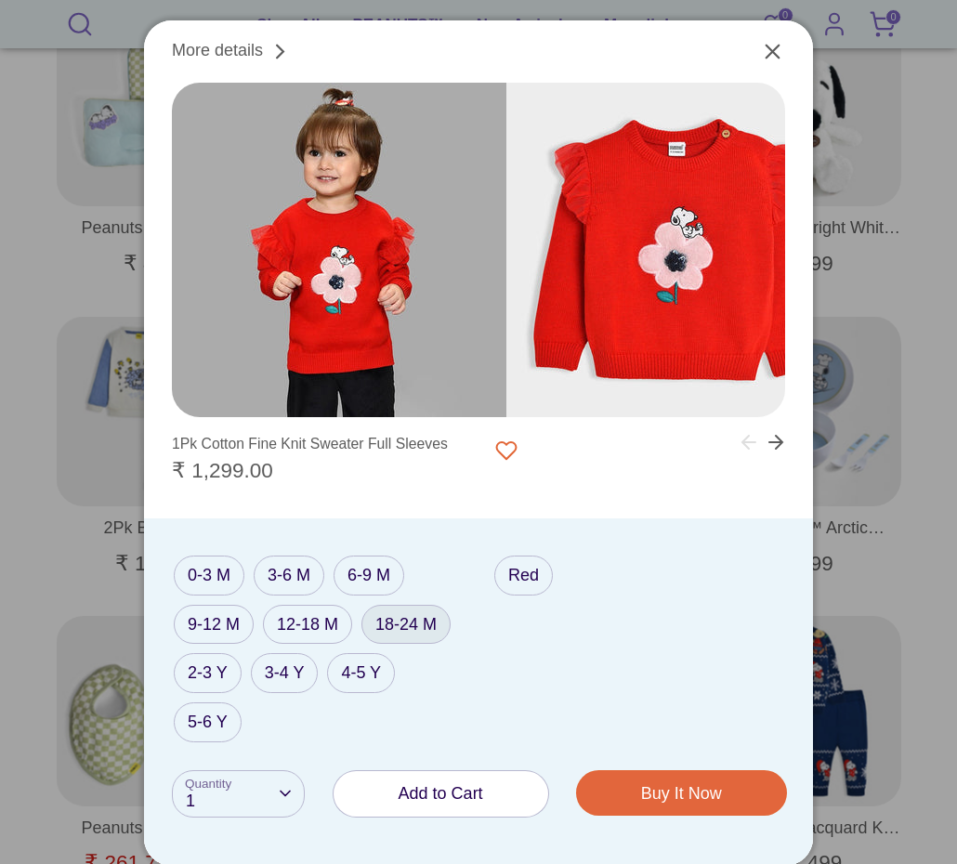
click at [415, 629] on label "18-24 M" at bounding box center [405, 625] width 89 height 40
click at [317, 612] on label "12-18 M" at bounding box center [307, 625] width 89 height 40
click at [219, 577] on label "0-3 M" at bounding box center [209, 576] width 71 height 40
click at [214, 713] on label "5-6 Y" at bounding box center [208, 722] width 68 height 40
click at [211, 626] on label "9-12 M" at bounding box center [214, 625] width 80 height 40
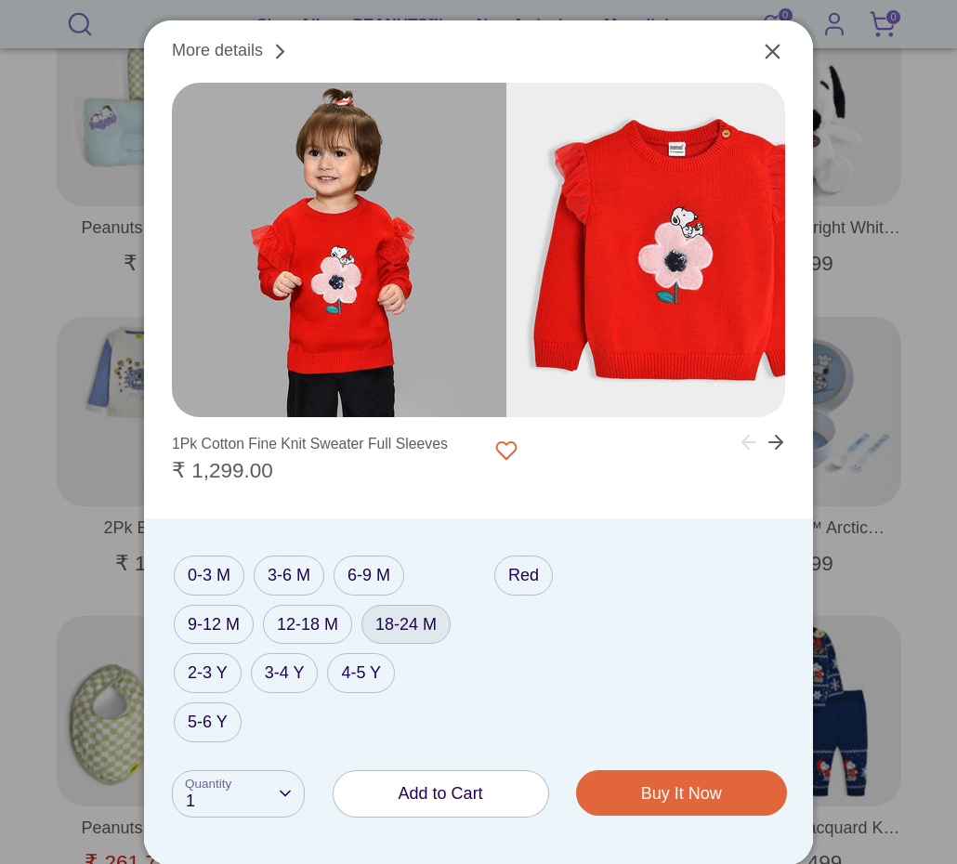
click at [406, 627] on label "18-24 M" at bounding box center [405, 625] width 89 height 40
click at [318, 571] on label "3-6 M" at bounding box center [289, 576] width 71 height 40
click at [364, 578] on label "6-9 M" at bounding box center [369, 576] width 71 height 40
click at [399, 621] on label "18-24 M" at bounding box center [405, 625] width 89 height 40
click at [355, 663] on label "4-5 Y" at bounding box center [361, 673] width 68 height 40
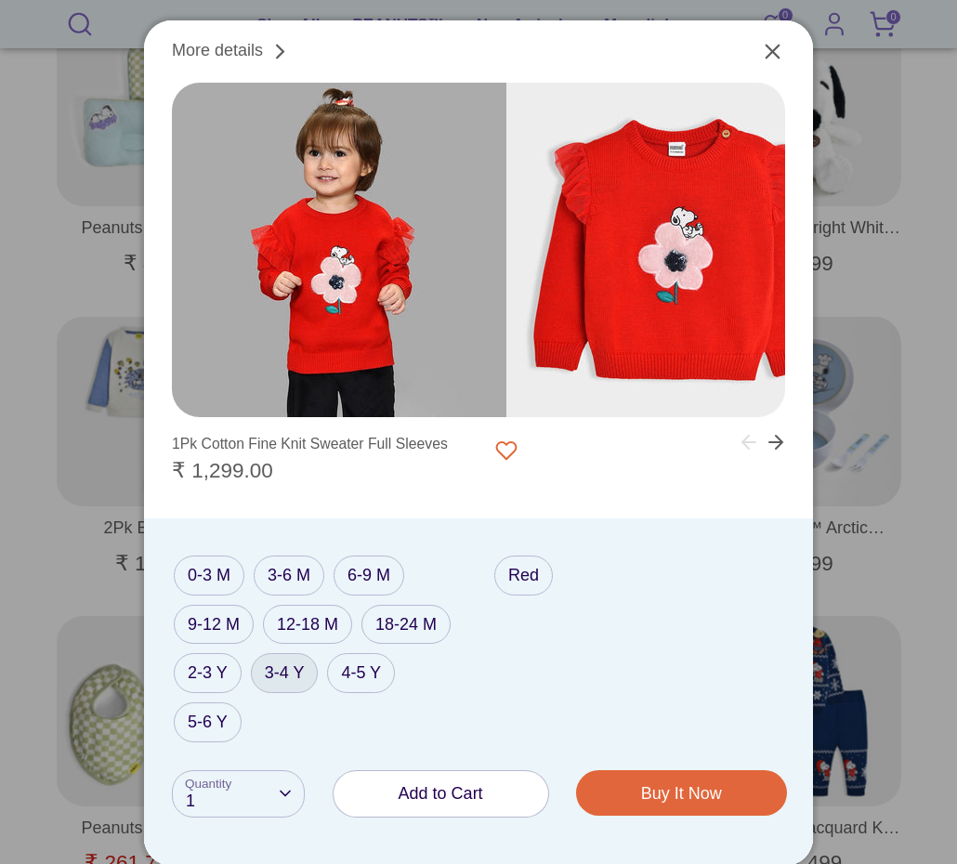
click at [296, 675] on label "3-4 Y" at bounding box center [285, 673] width 68 height 40
click at [190, 716] on label "5-6 Y" at bounding box center [208, 722] width 68 height 40
click at [342, 635] on label "12-18 M" at bounding box center [307, 625] width 89 height 40
click at [270, 664] on label "3-4 Y" at bounding box center [285, 673] width 68 height 40
click at [348, 580] on label "6-9 M" at bounding box center [369, 576] width 71 height 40
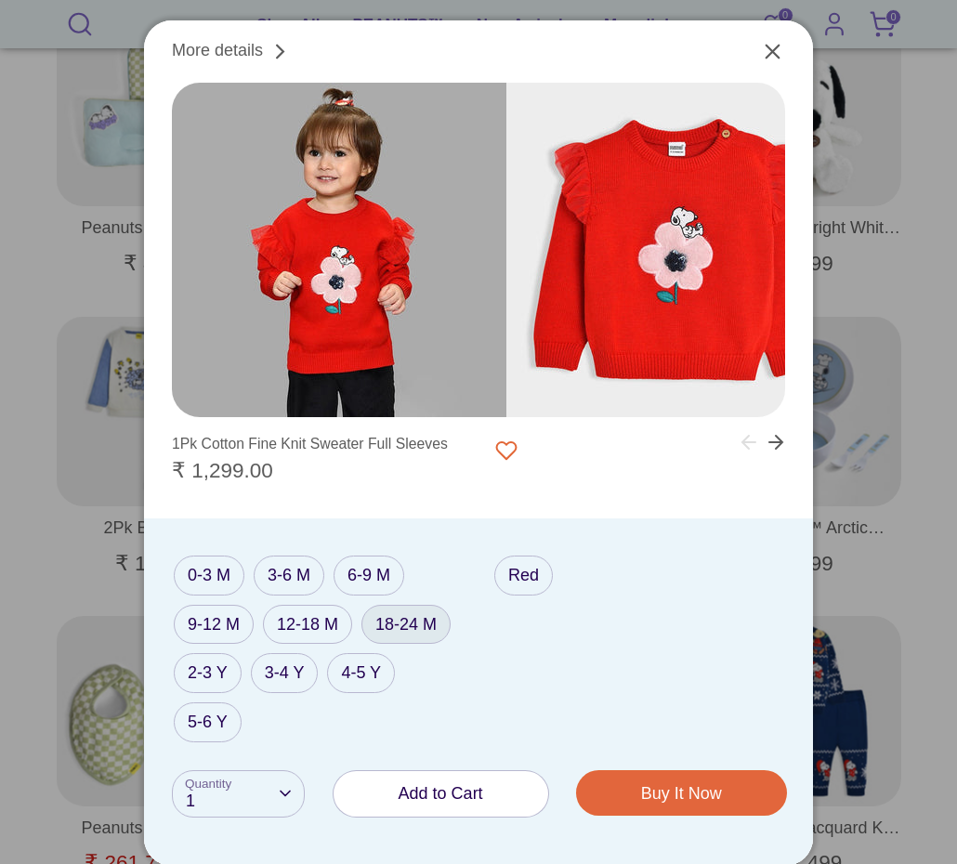
click at [397, 621] on label "18-24 M" at bounding box center [405, 625] width 89 height 40
click at [354, 683] on label "4-5 Y" at bounding box center [361, 673] width 68 height 40
click at [213, 724] on label "5-6 Y" at bounding box center [208, 722] width 68 height 40
click at [421, 792] on span "Add to Cart" at bounding box center [441, 793] width 85 height 19
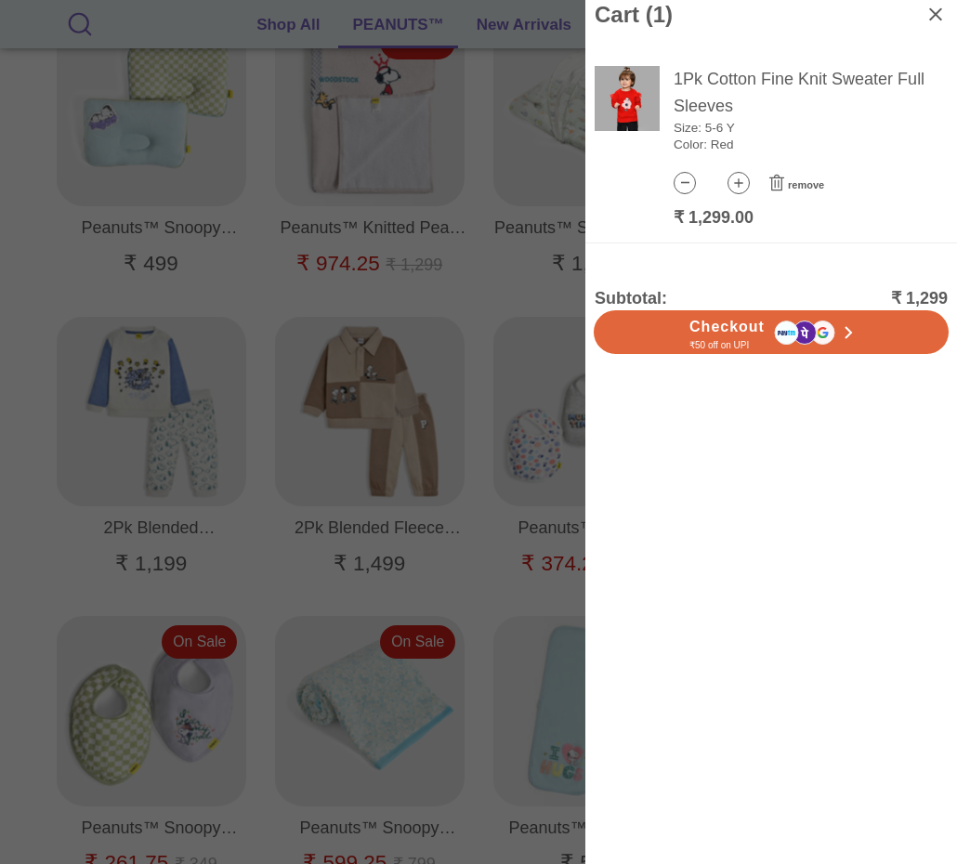
click at [517, 373] on div at bounding box center [478, 432] width 957 height 864
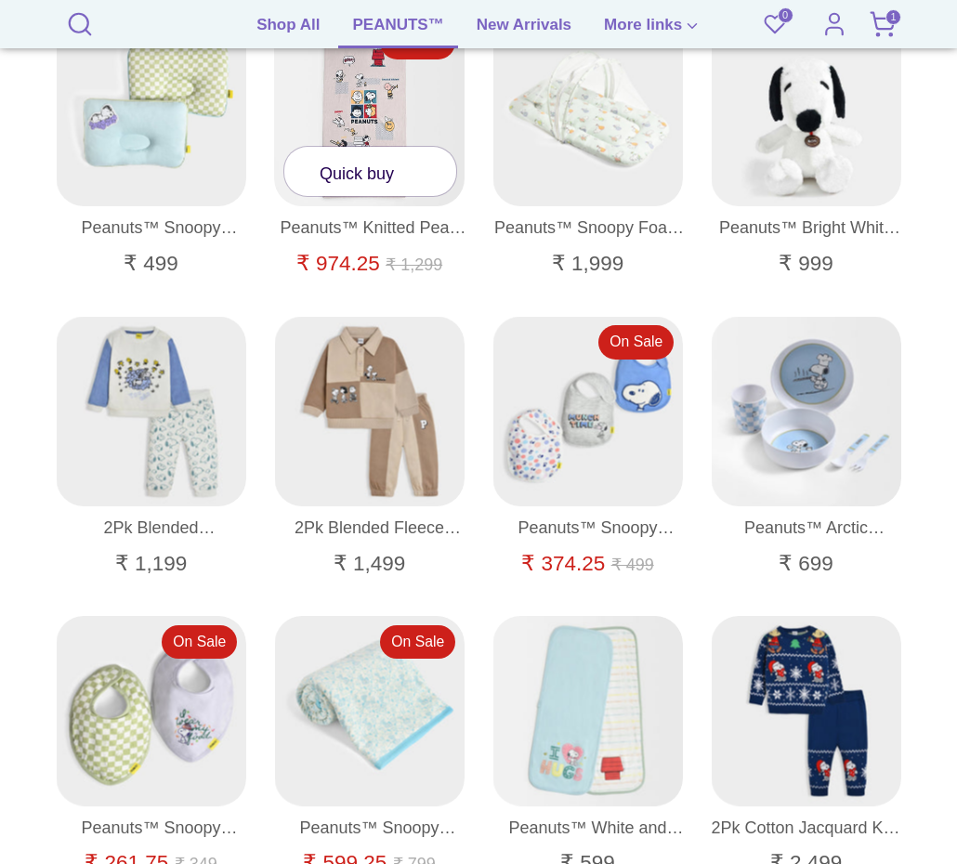
click at [327, 168] on link "Quick buy" at bounding box center [370, 171] width 172 height 49
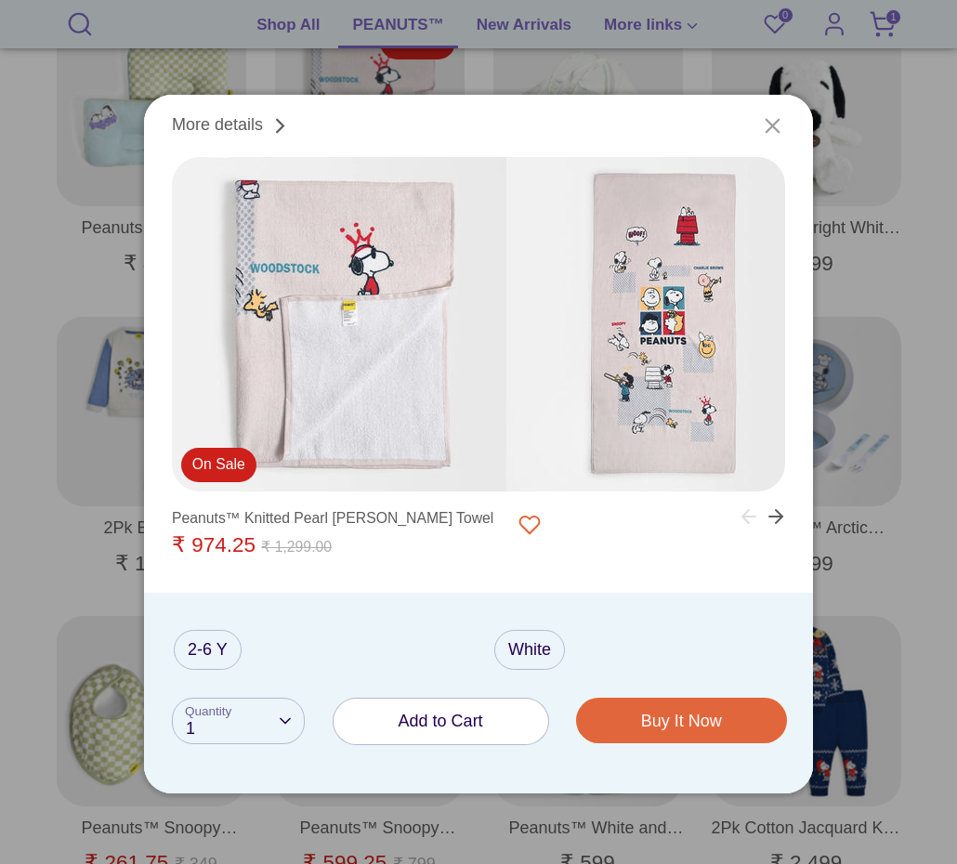
click at [779, 121] on icon "Close" at bounding box center [772, 126] width 13 height 13
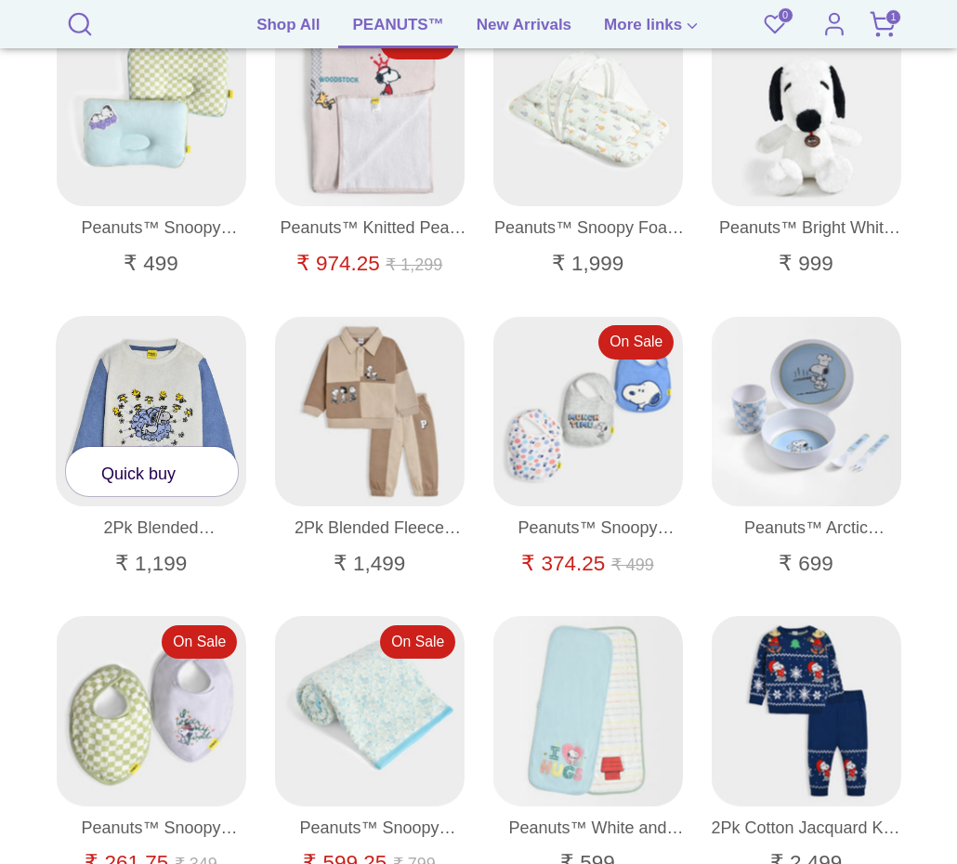
scroll to position [2679, 0]
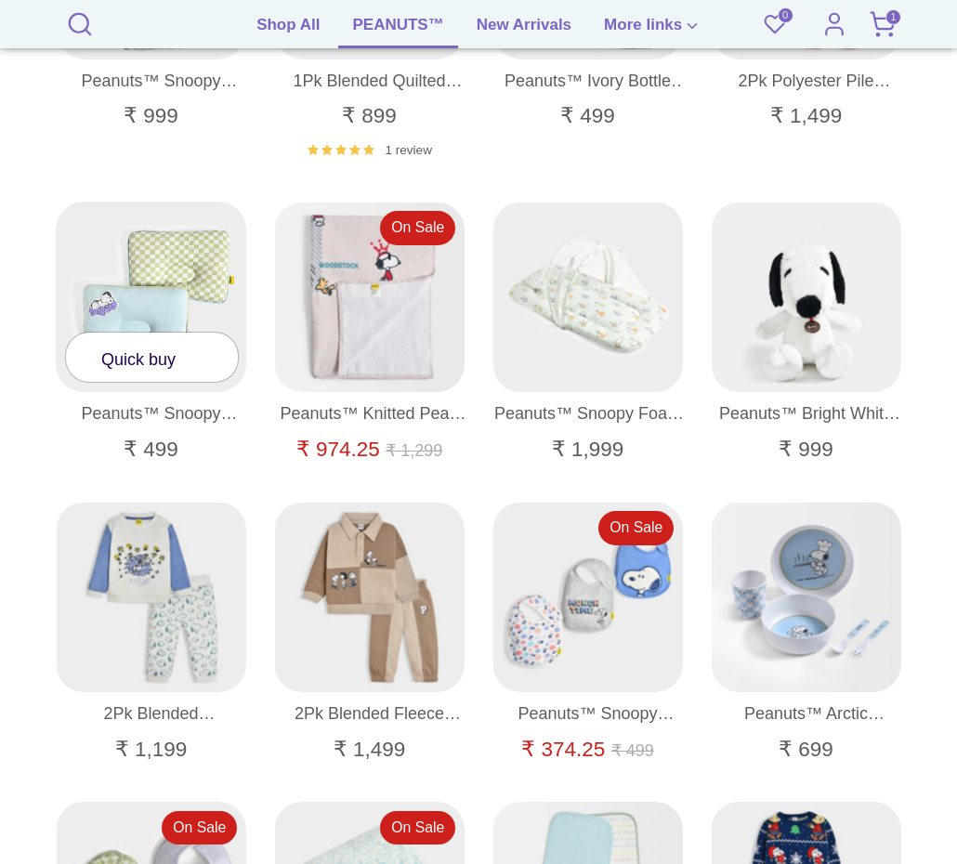
click at [145, 367] on link "Quick buy" at bounding box center [152, 357] width 172 height 49
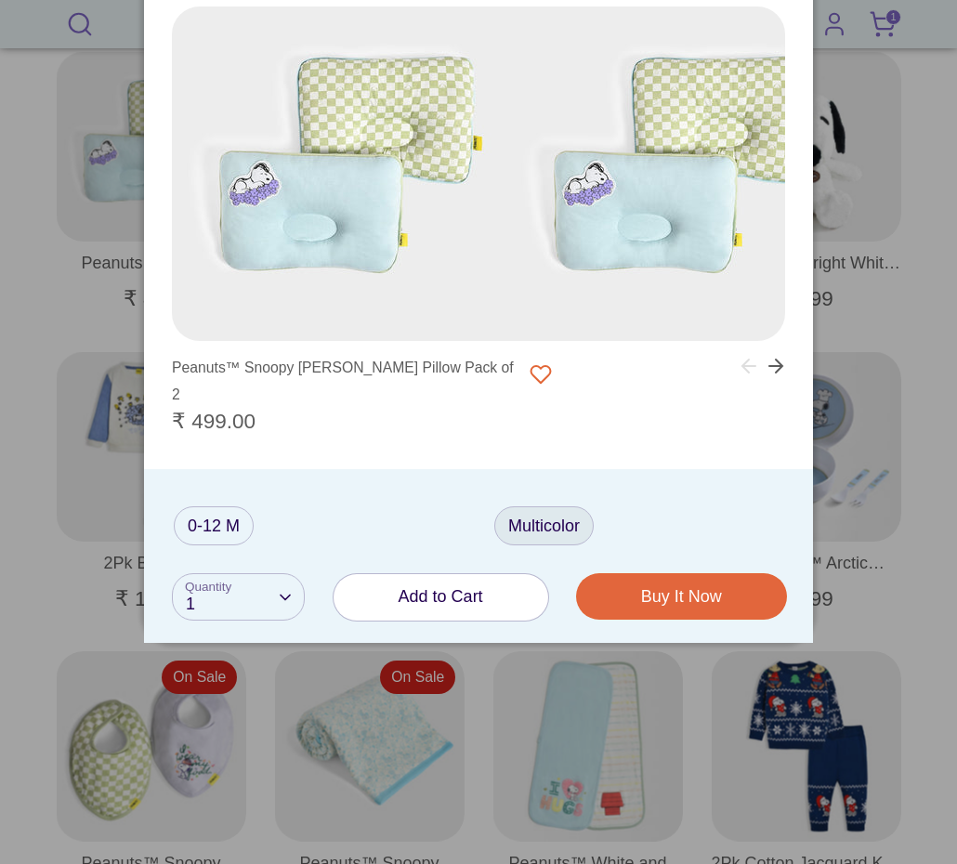
scroll to position [2865, 0]
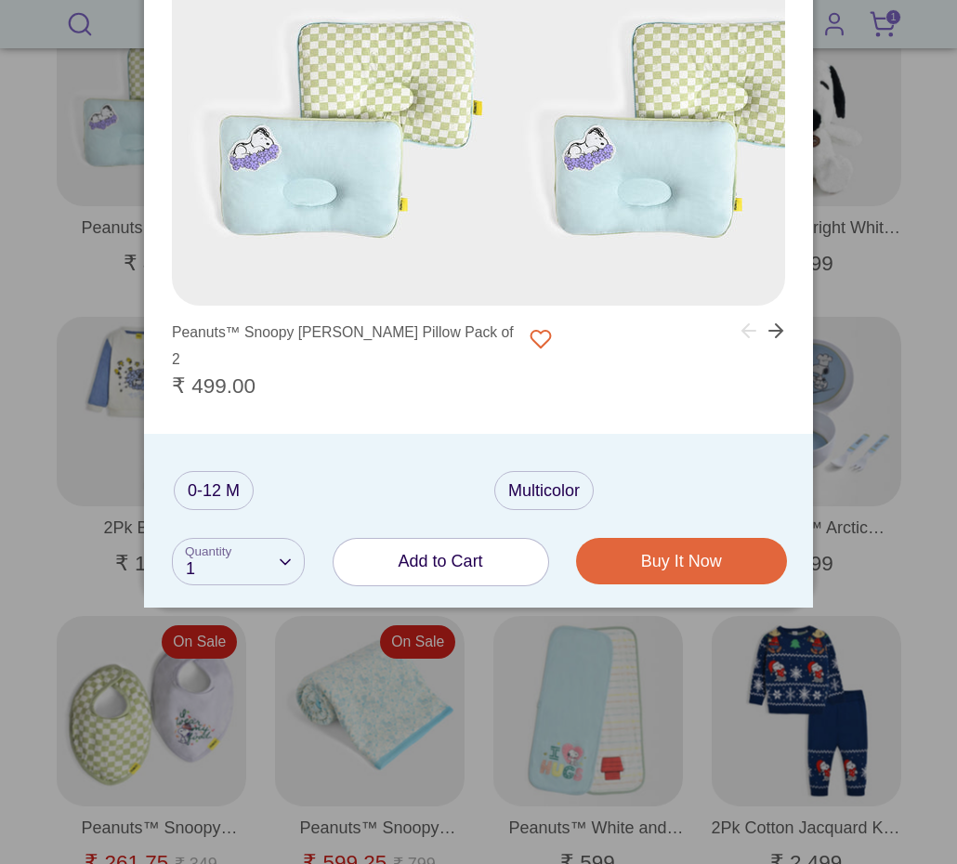
click at [899, 341] on div at bounding box center [478, 432] width 957 height 864
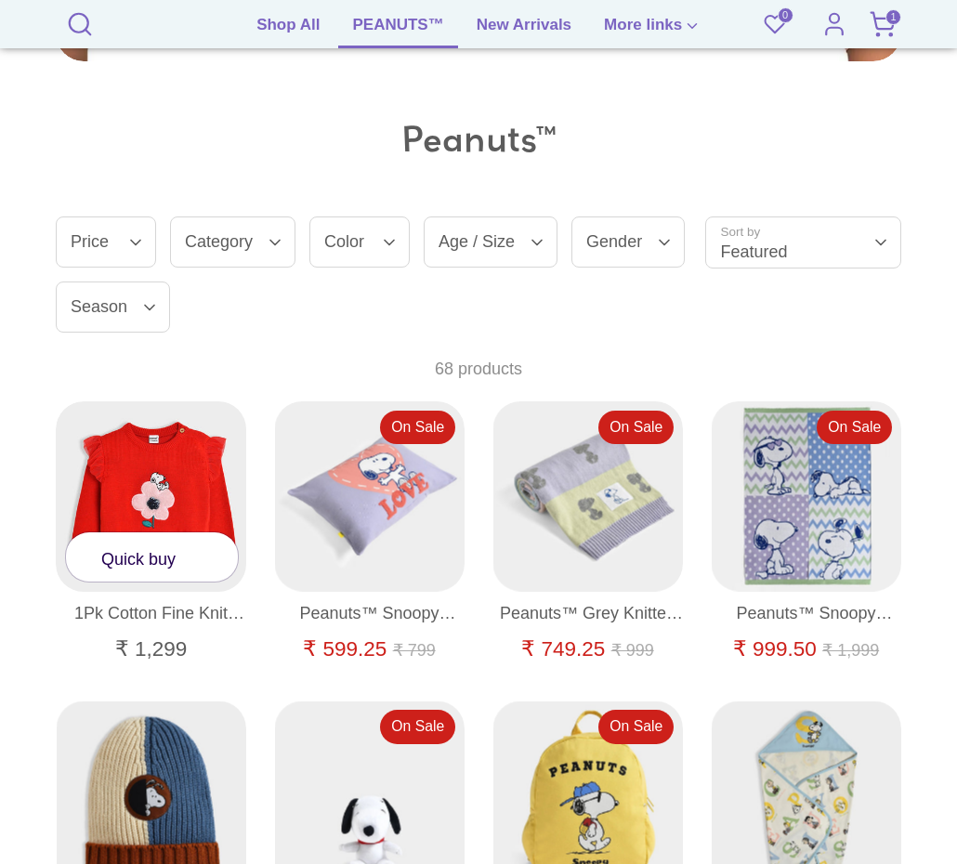
scroll to position [914, 0]
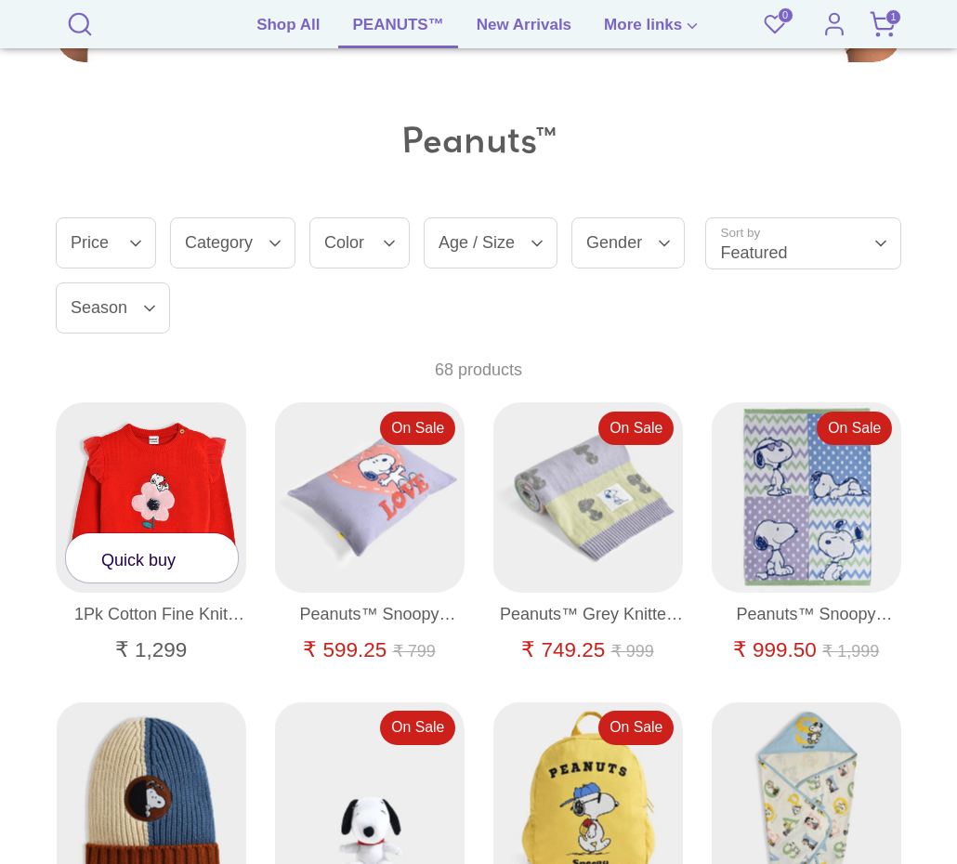
click at [158, 568] on link "Quick buy" at bounding box center [152, 557] width 172 height 49
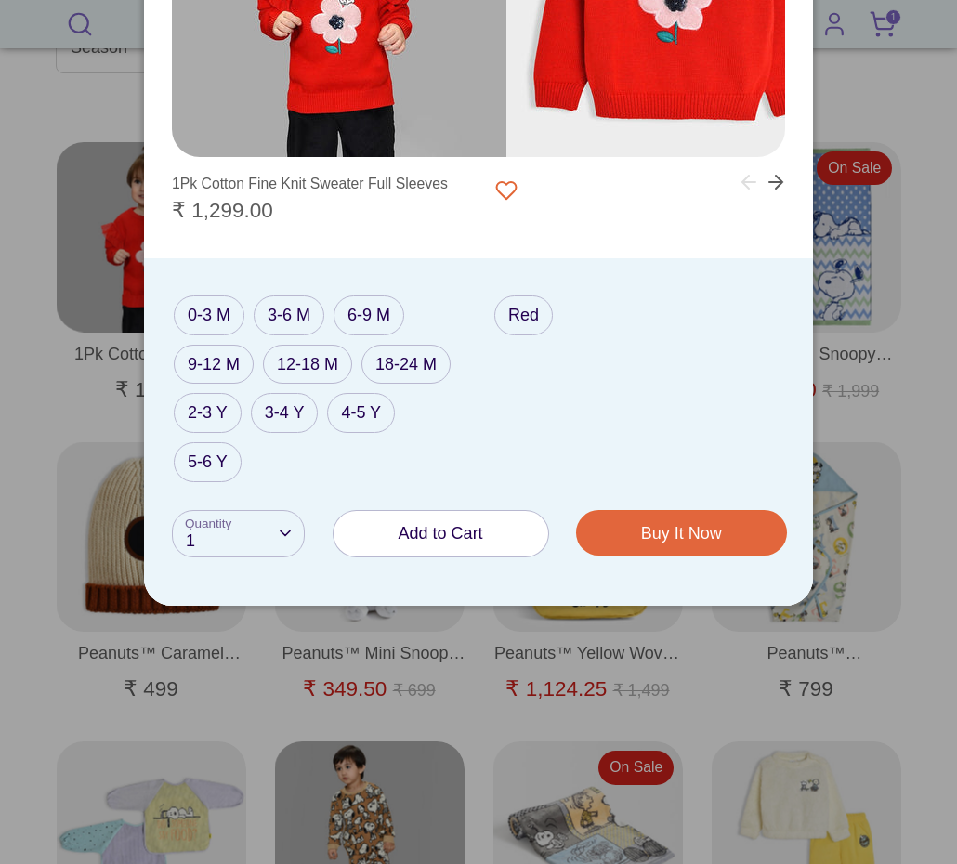
scroll to position [1193, 0]
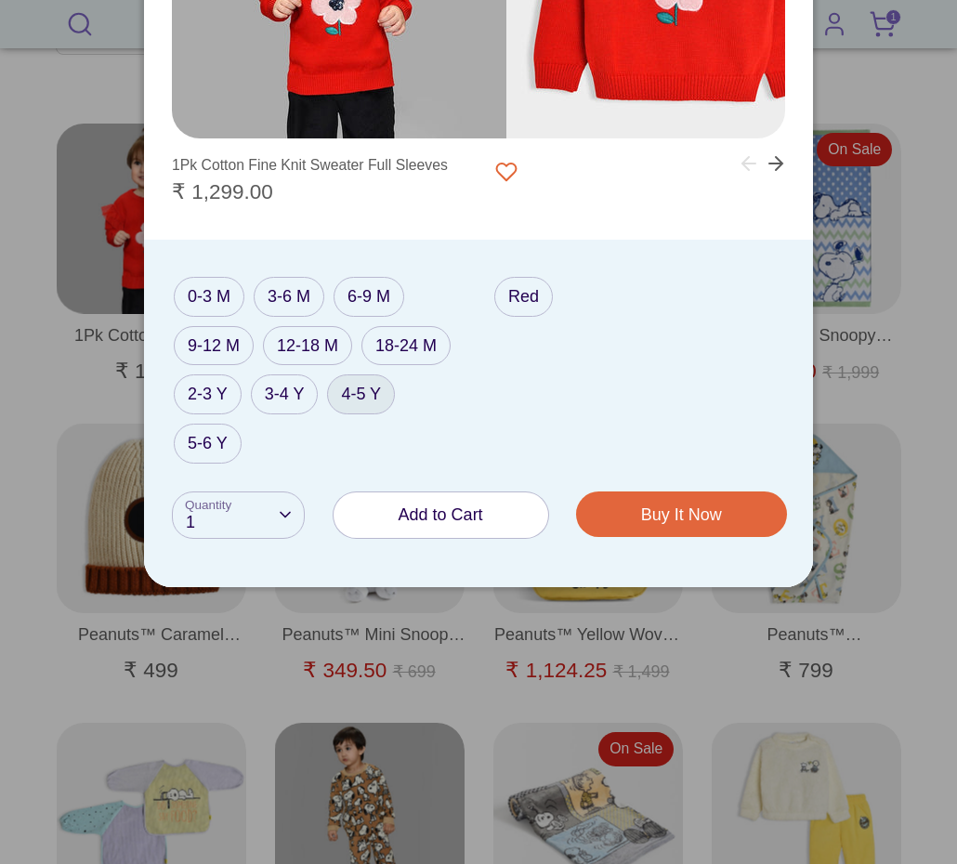
click at [373, 387] on label "4-5 Y" at bounding box center [361, 394] width 68 height 40
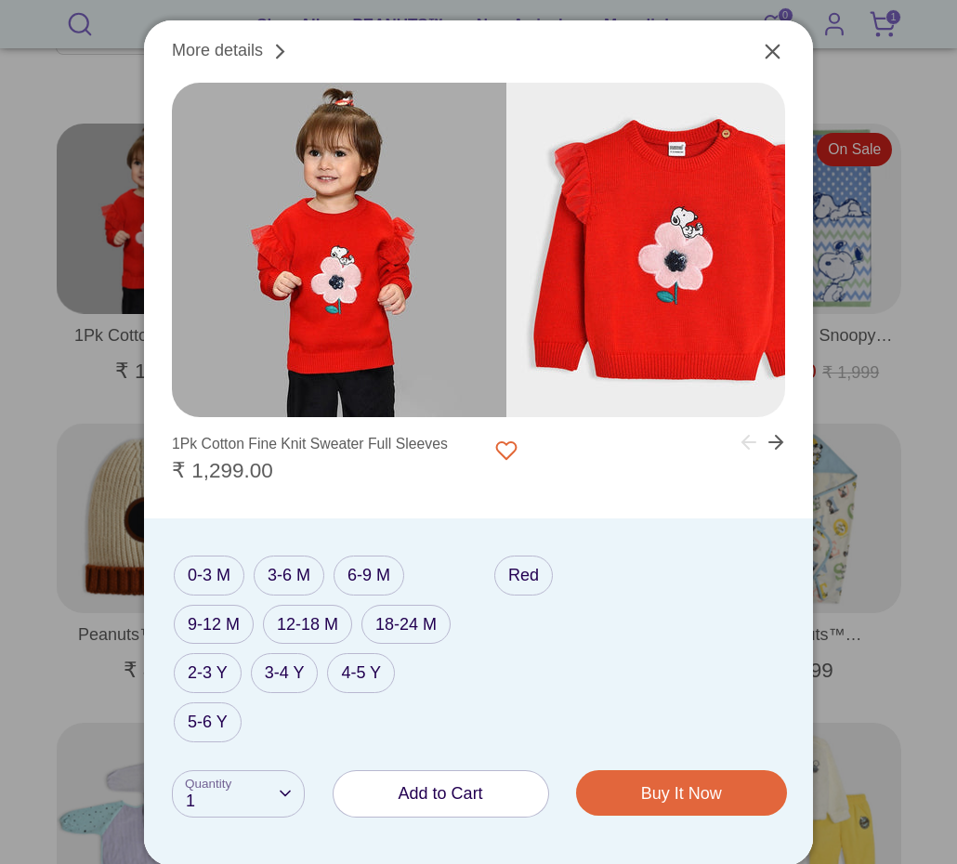
scroll to position [1472, 0]
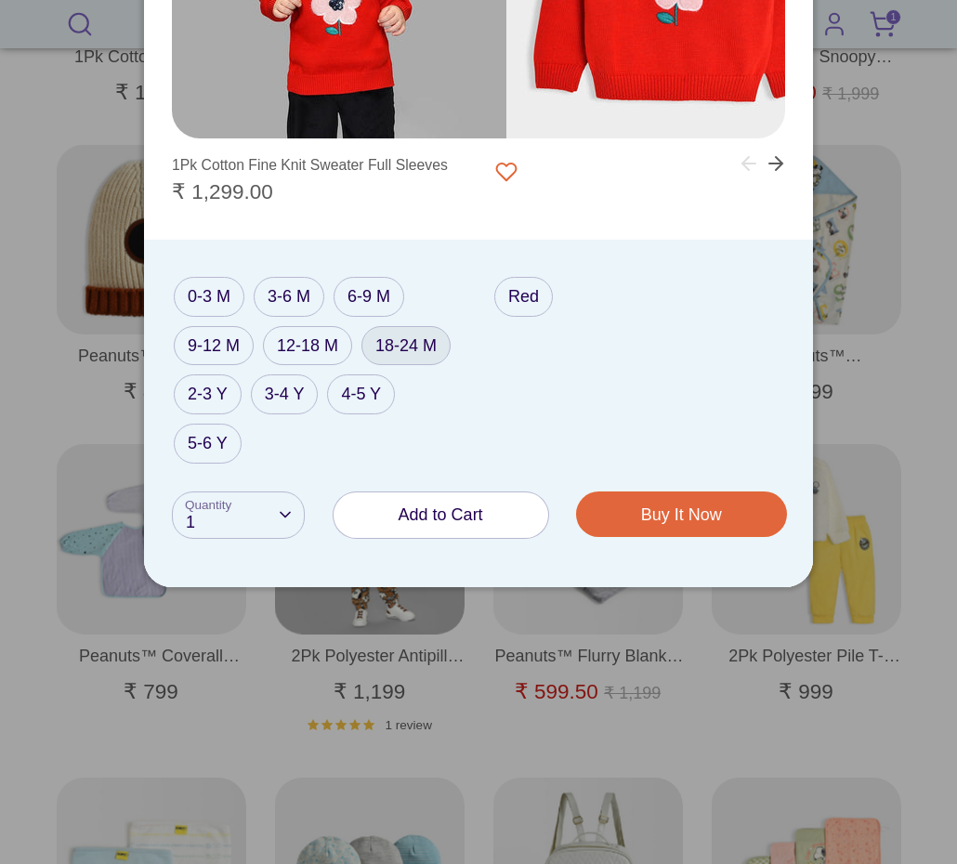
click at [425, 342] on label "18-24 M" at bounding box center [405, 346] width 89 height 40
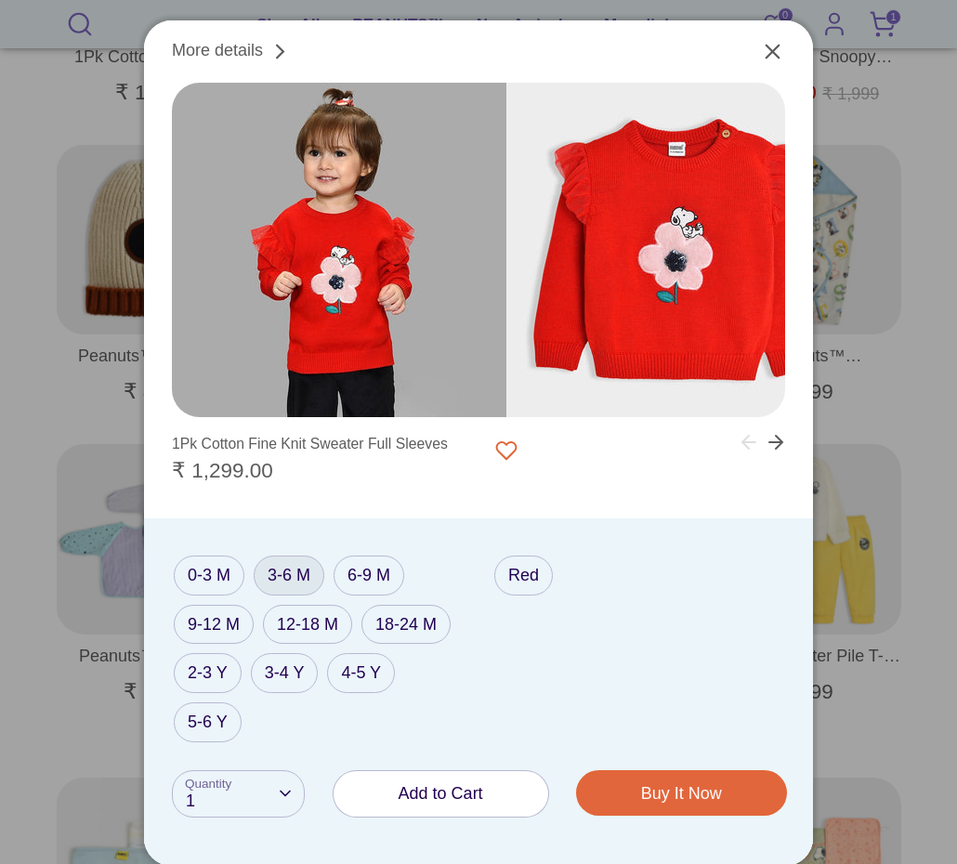
click at [289, 579] on label "3-6 M" at bounding box center [289, 576] width 71 height 40
click at [292, 619] on label "12-18 M" at bounding box center [307, 625] width 89 height 40
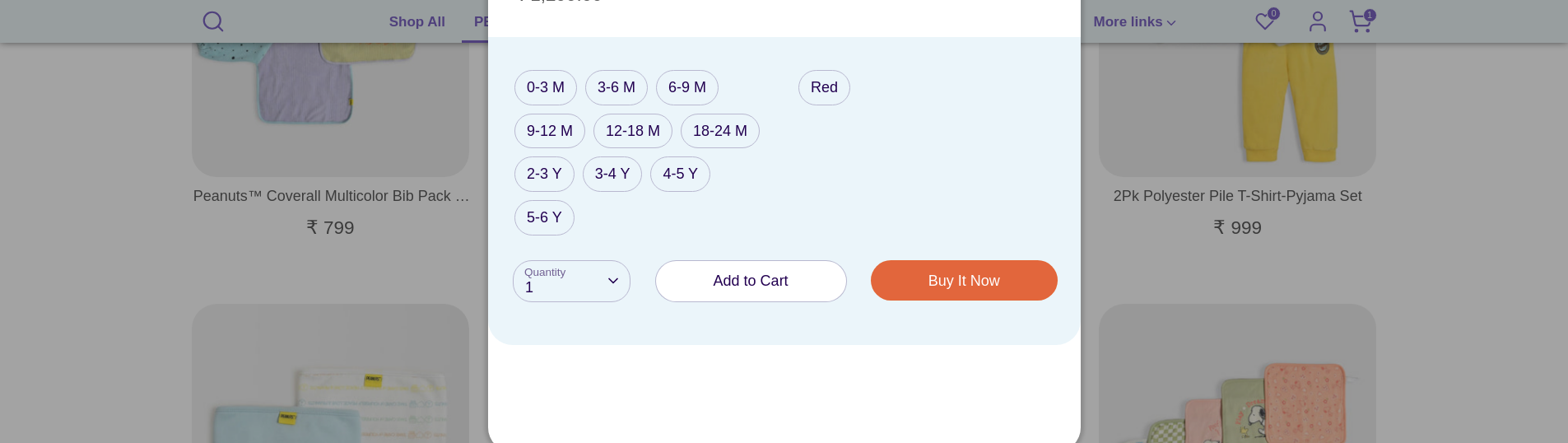
scroll to position [2014, 0]
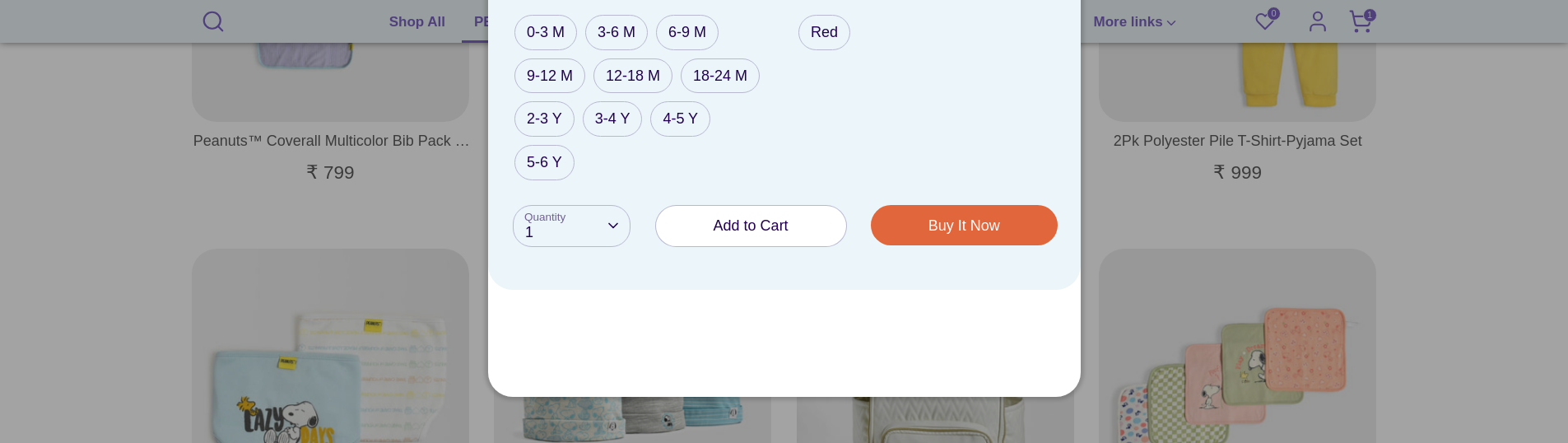
click at [718, 228] on span "Add to Cart" at bounding box center [750, 225] width 75 height 17
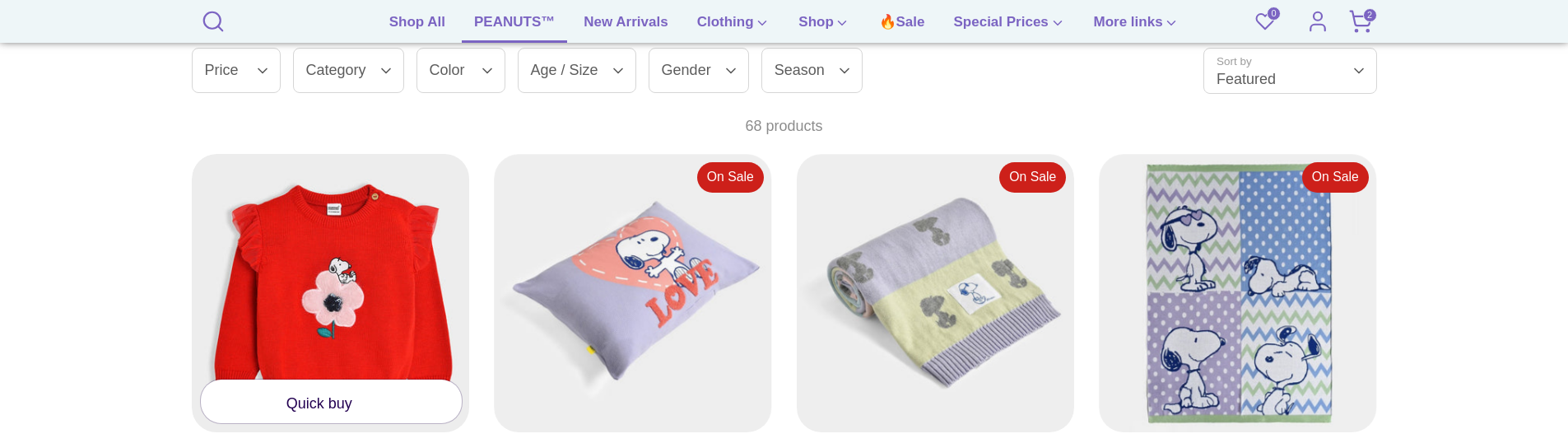
click at [334, 330] on div "Quick buy" at bounding box center [330, 293] width 278 height 278
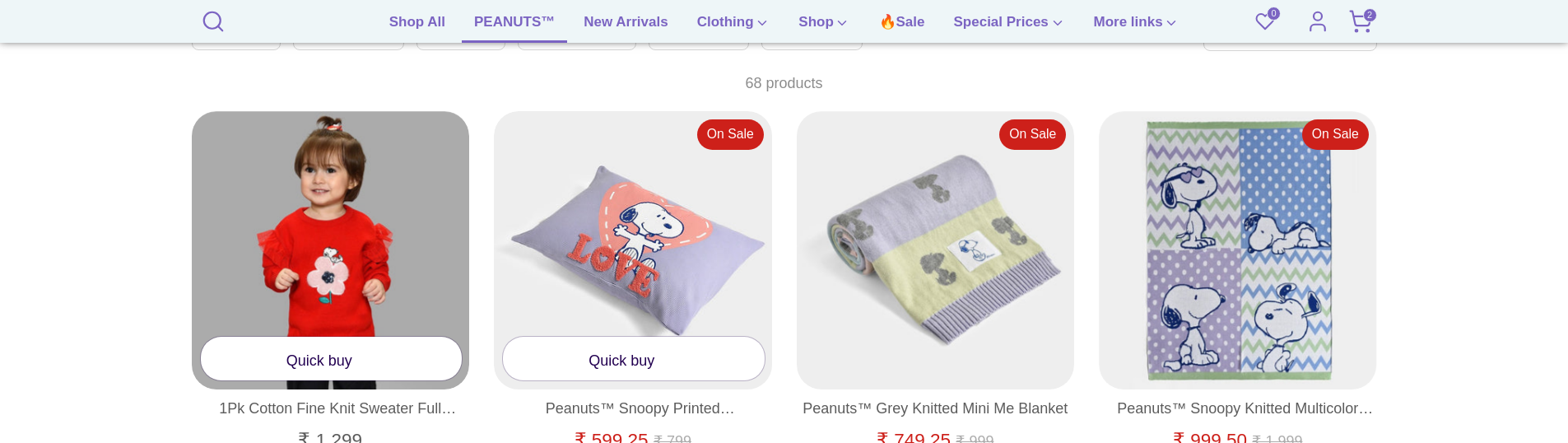
scroll to position [1026, 0]
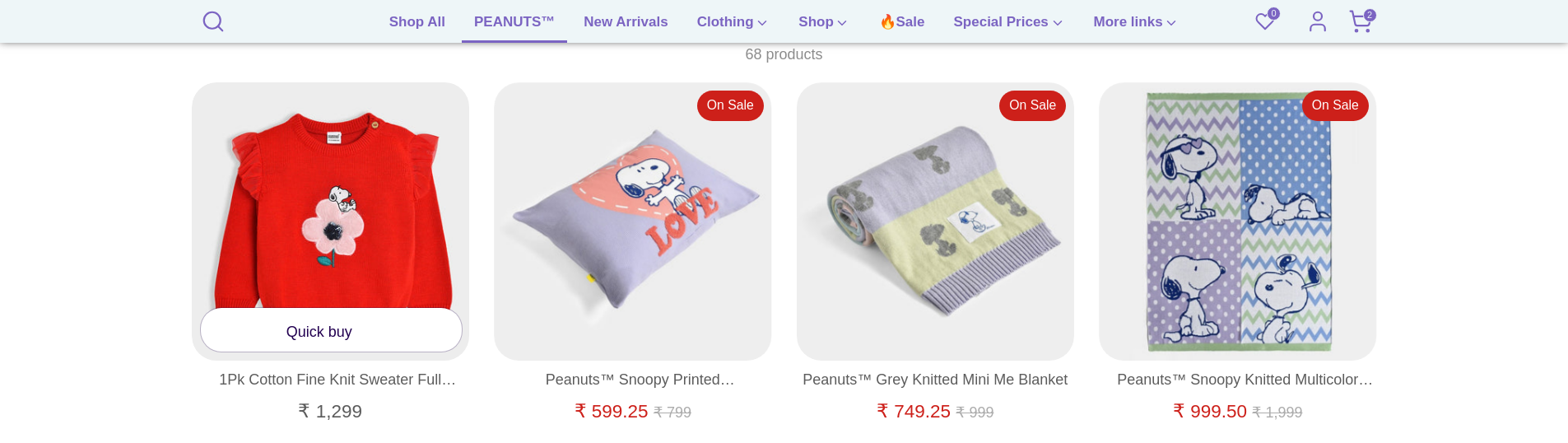
click at [329, 336] on link "Quick buy" at bounding box center [331, 329] width 261 height 43
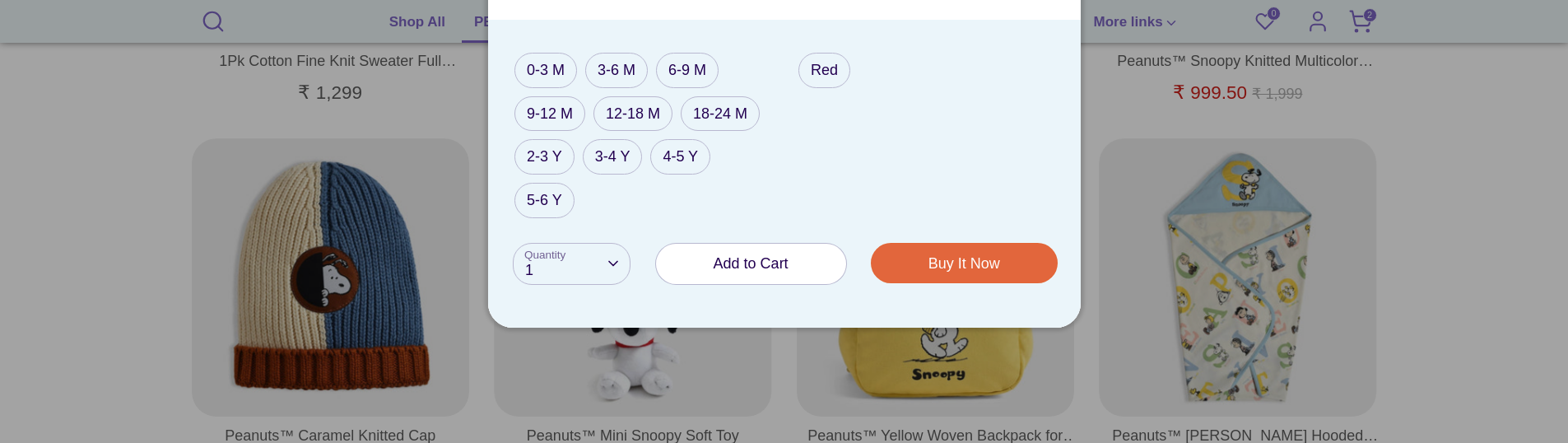
scroll to position [1356, 0]
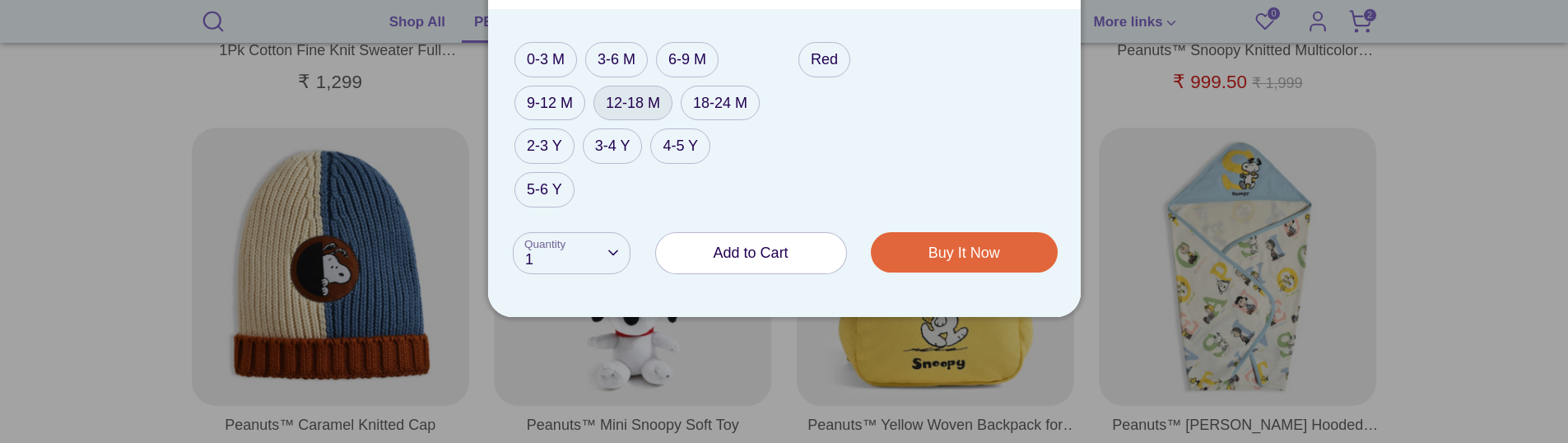
click at [617, 101] on label "12-18 M" at bounding box center [633, 104] width 79 height 35
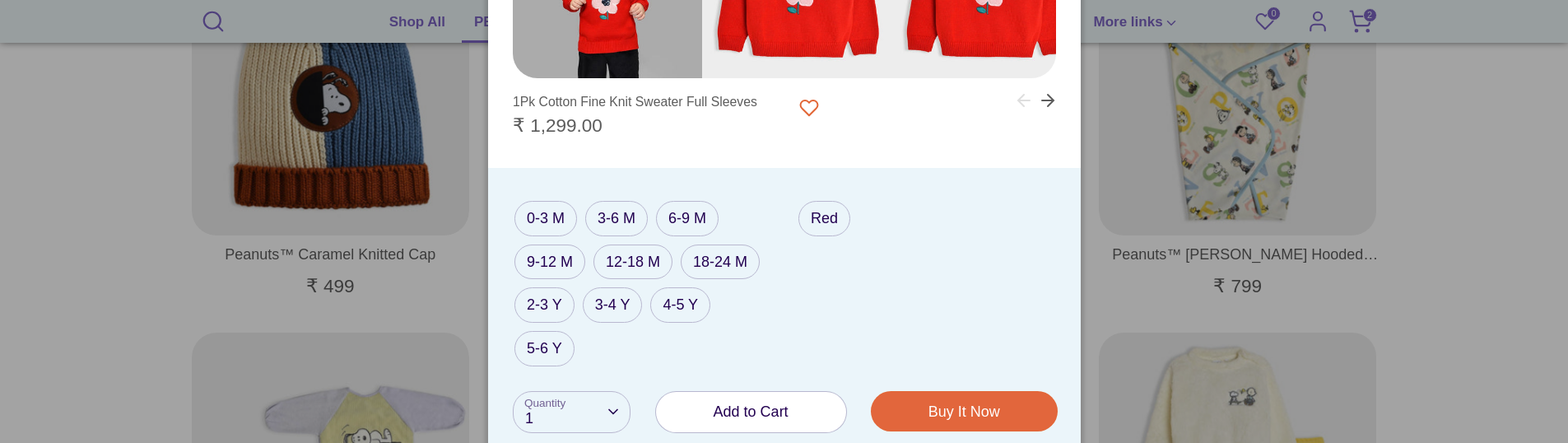
scroll to position [1603, 0]
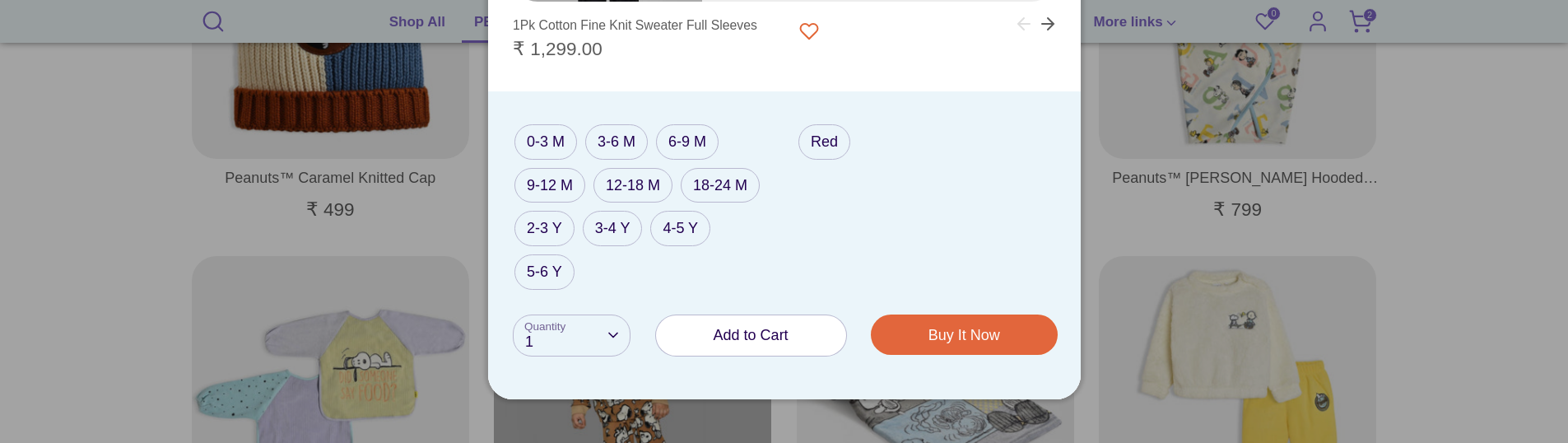
click at [739, 327] on span "Add to Cart" at bounding box center [750, 335] width 75 height 17
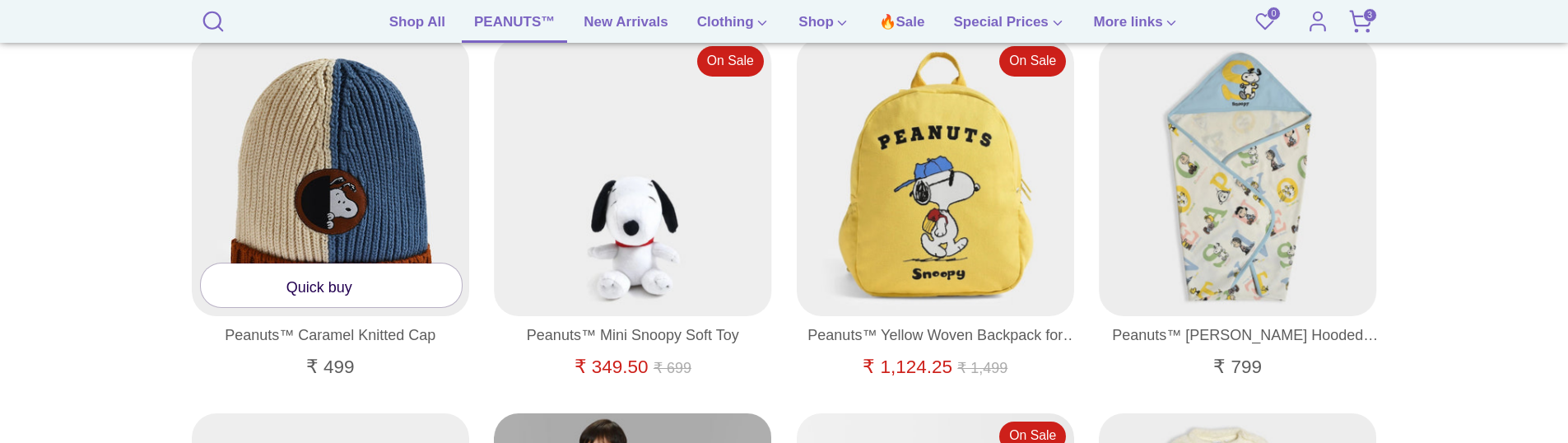
scroll to position [1438, 0]
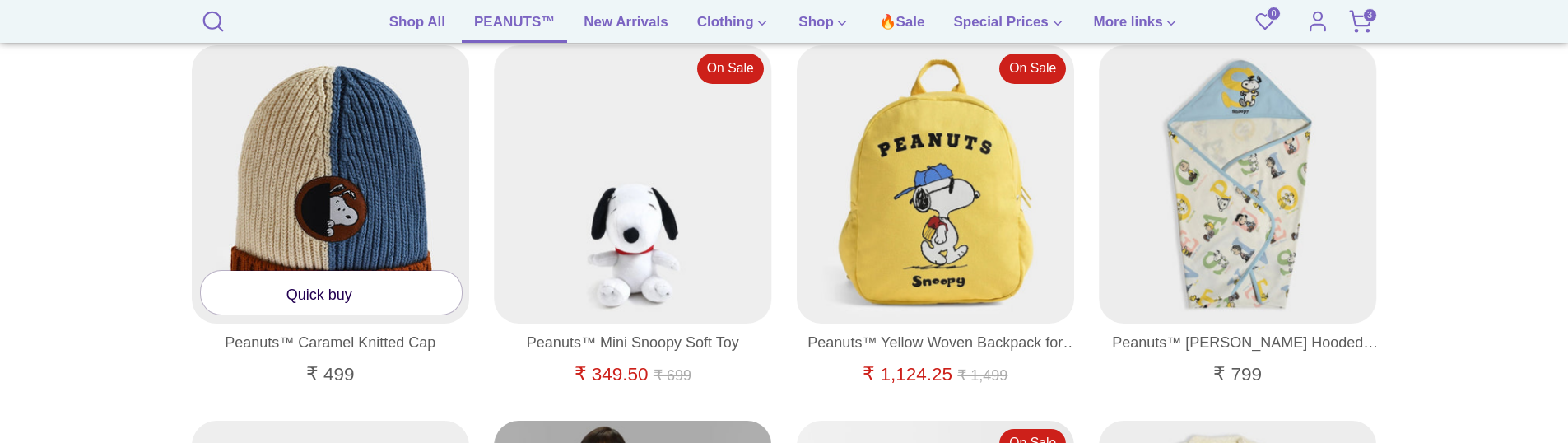
click at [332, 302] on link "Quick buy" at bounding box center [331, 292] width 261 height 43
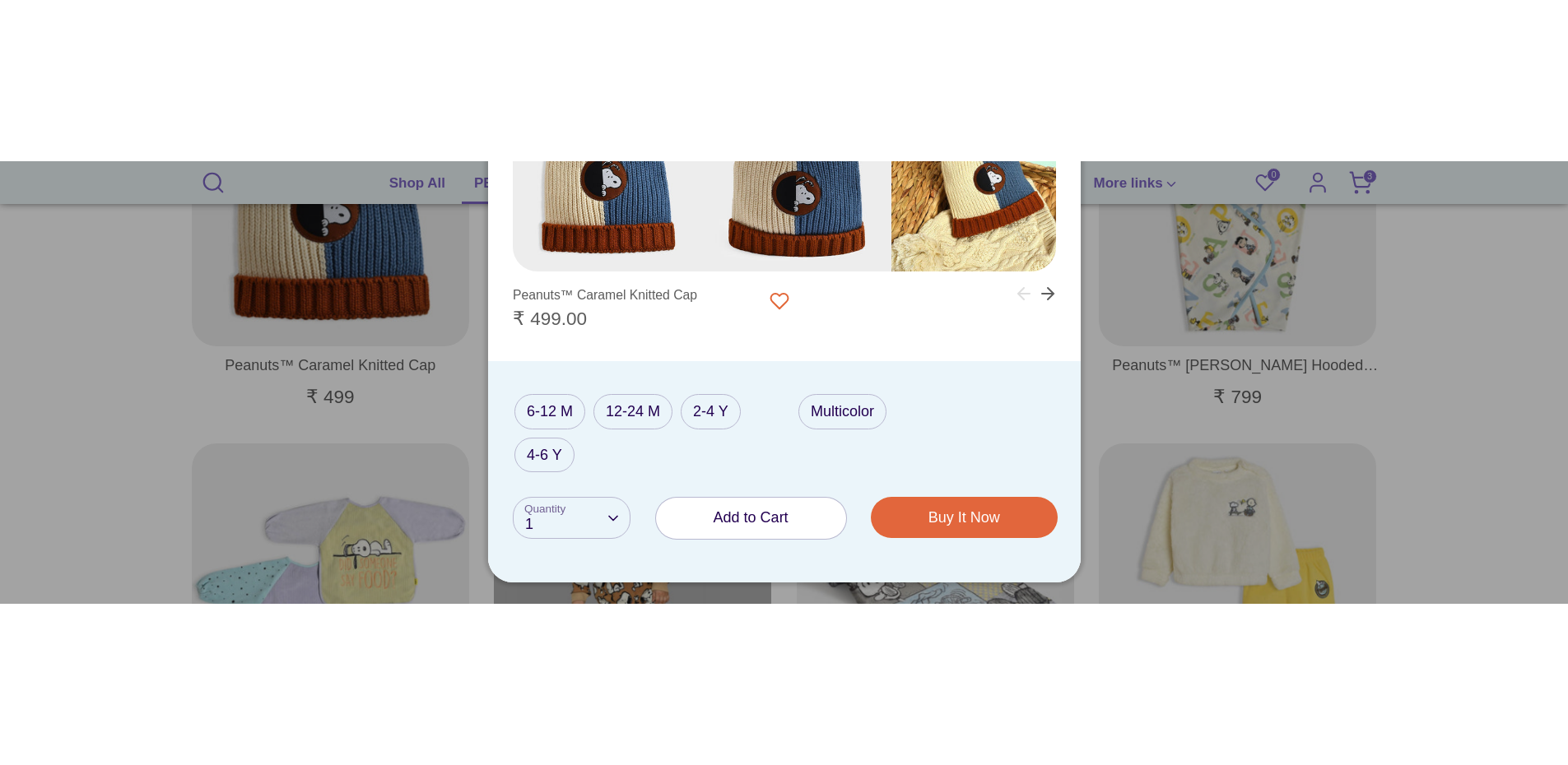
scroll to position [1684, 0]
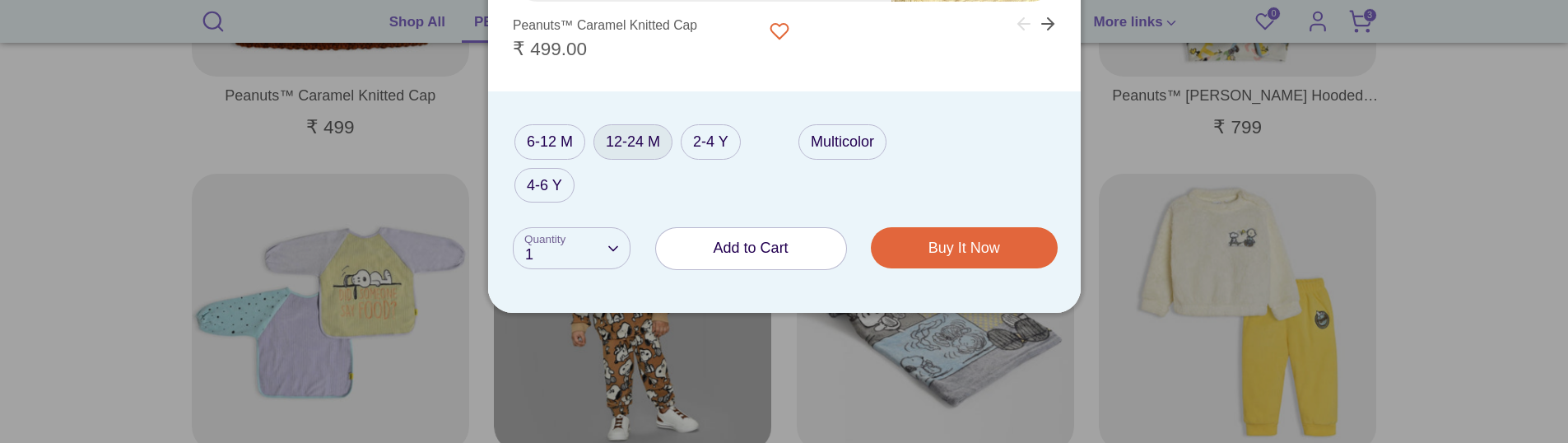
click at [630, 145] on label "12-24 M" at bounding box center [633, 142] width 79 height 35
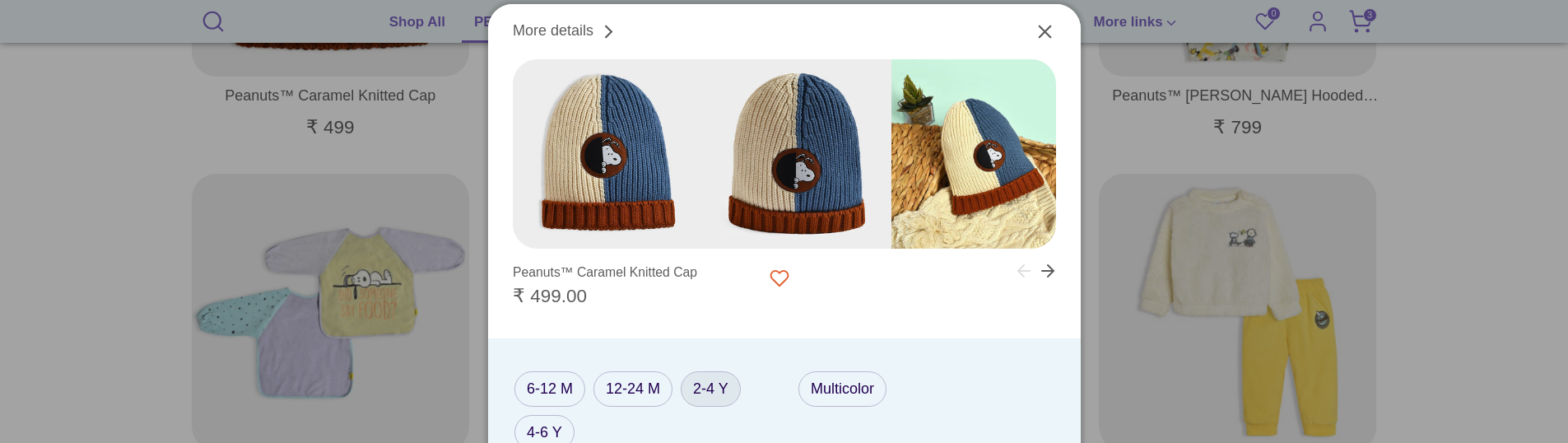
click at [706, 385] on label "2-4 Y" at bounding box center [710, 389] width 60 height 35
click at [547, 417] on label "4-6 Y" at bounding box center [545, 432] width 60 height 35
click at [732, 377] on label "2-4 Y" at bounding box center [710, 389] width 60 height 35
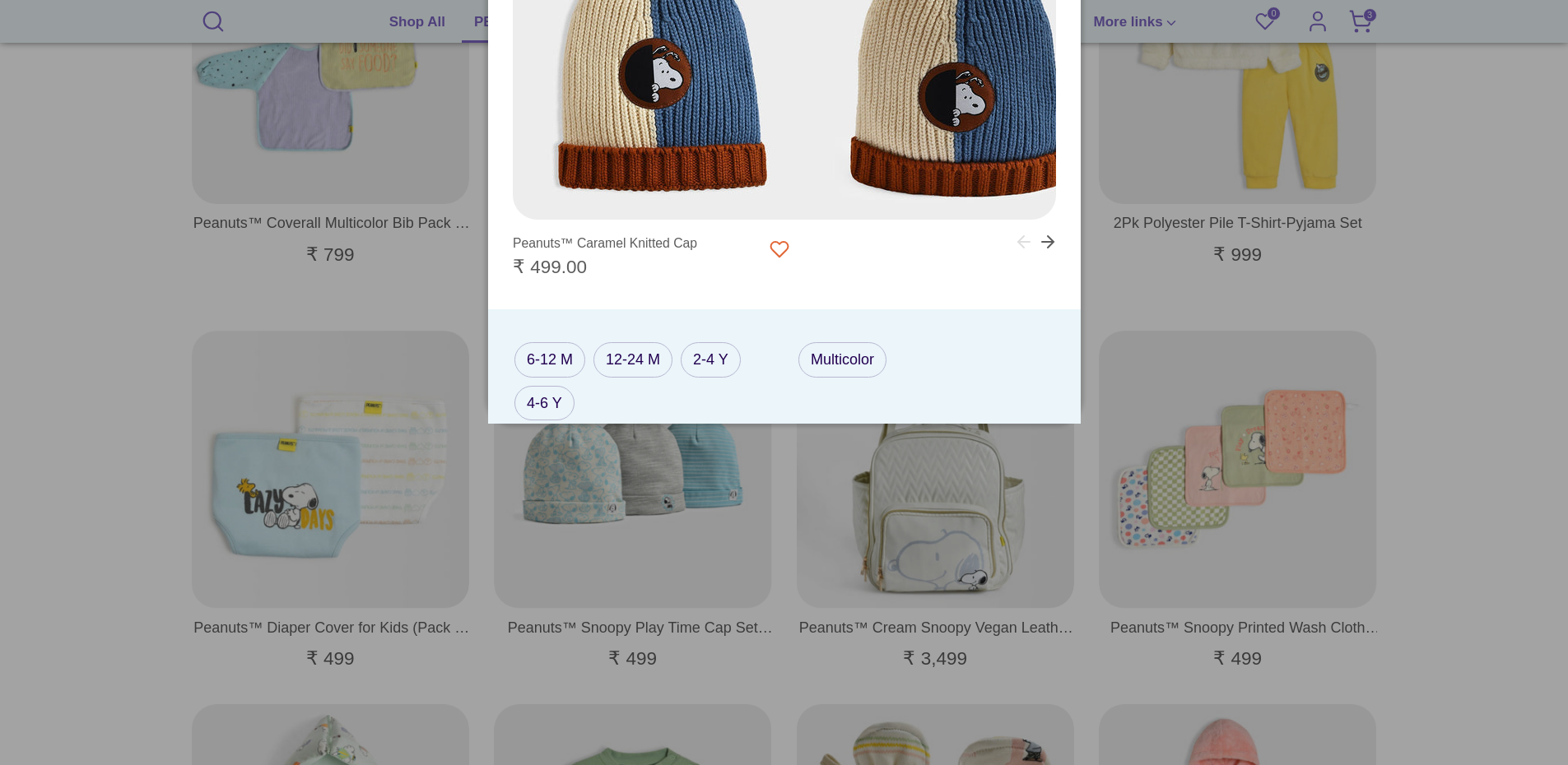
scroll to position [120, 0]
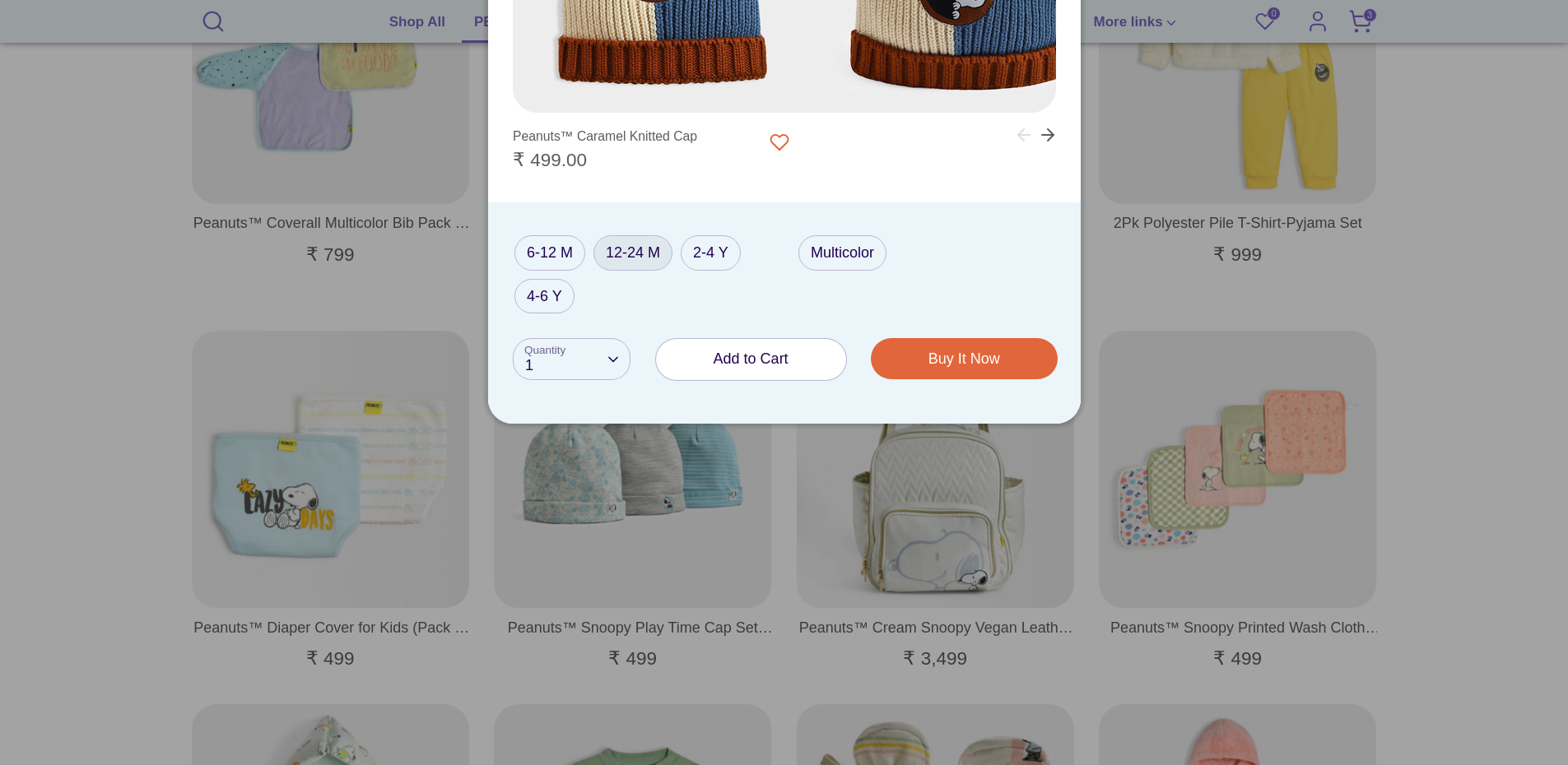
click at [624, 248] on label "12-24 M" at bounding box center [633, 253] width 79 height 35
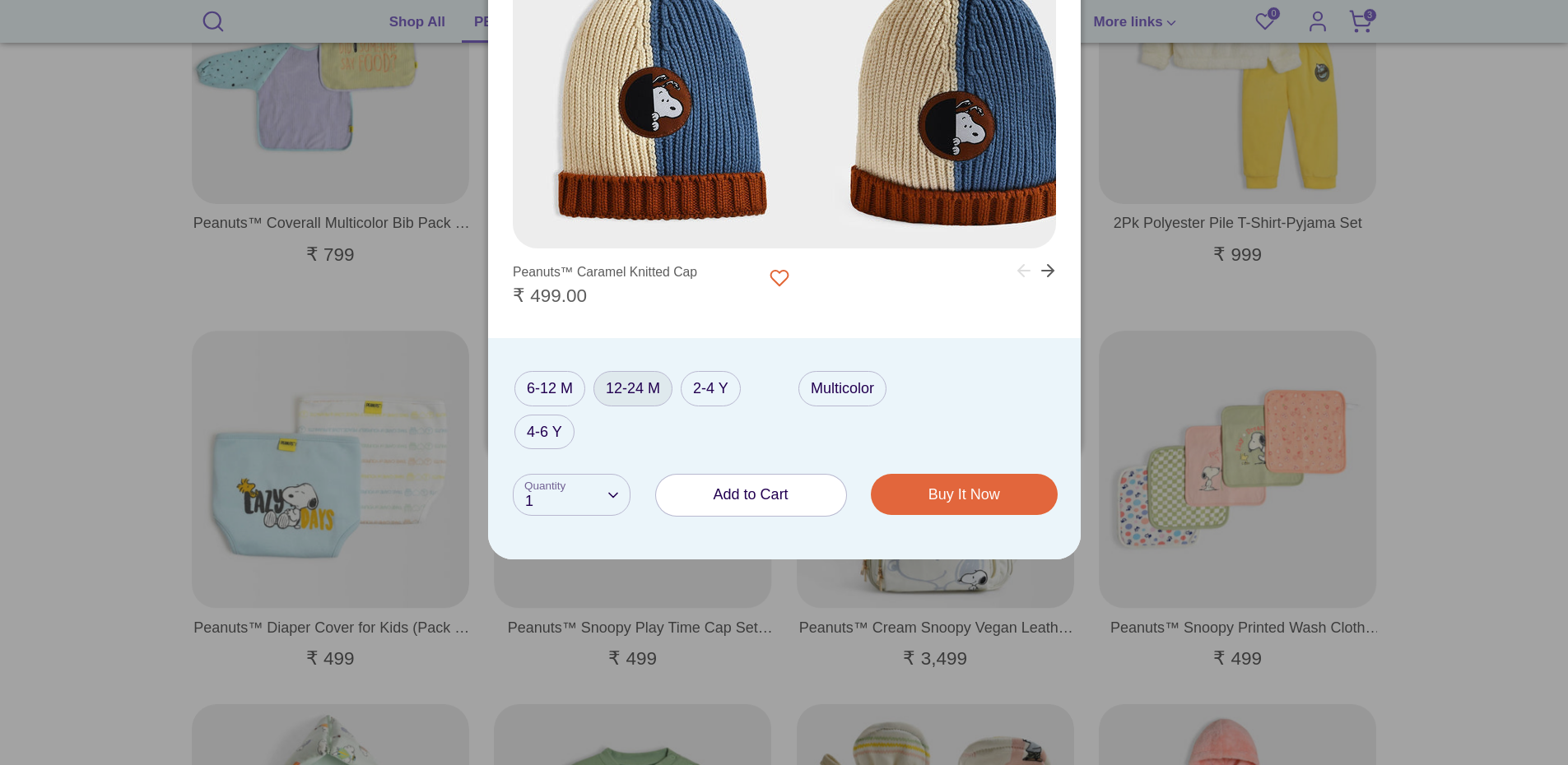
scroll to position [0, 0]
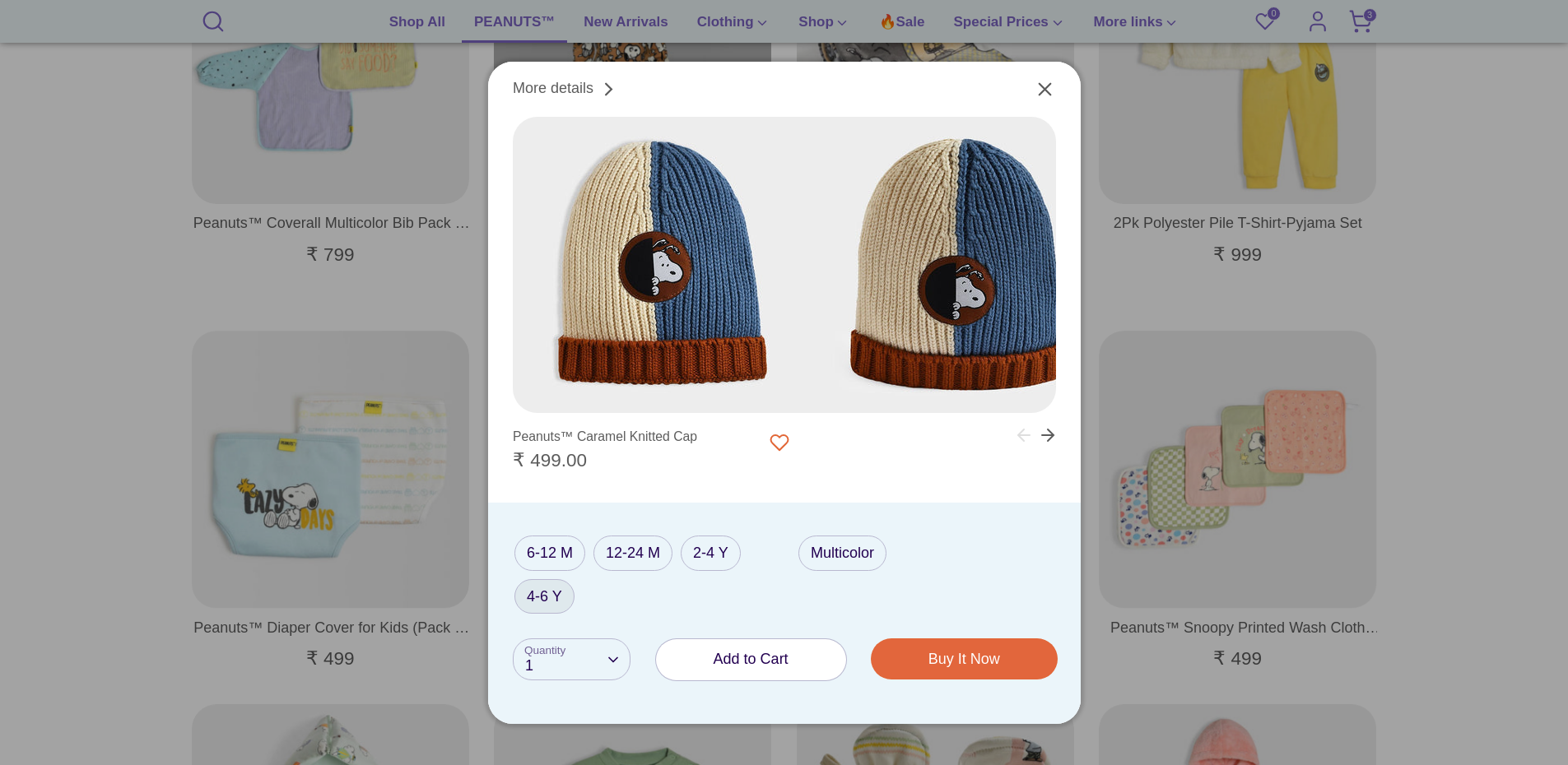
click at [547, 602] on label "4-6 Y" at bounding box center [545, 597] width 60 height 35
click at [549, 559] on label "6-12 M" at bounding box center [550, 553] width 71 height 35
click at [700, 559] on label "2-4 Y" at bounding box center [710, 553] width 60 height 35
click at [1048, 87] on icon "Close" at bounding box center [1044, 89] width 12 height 12
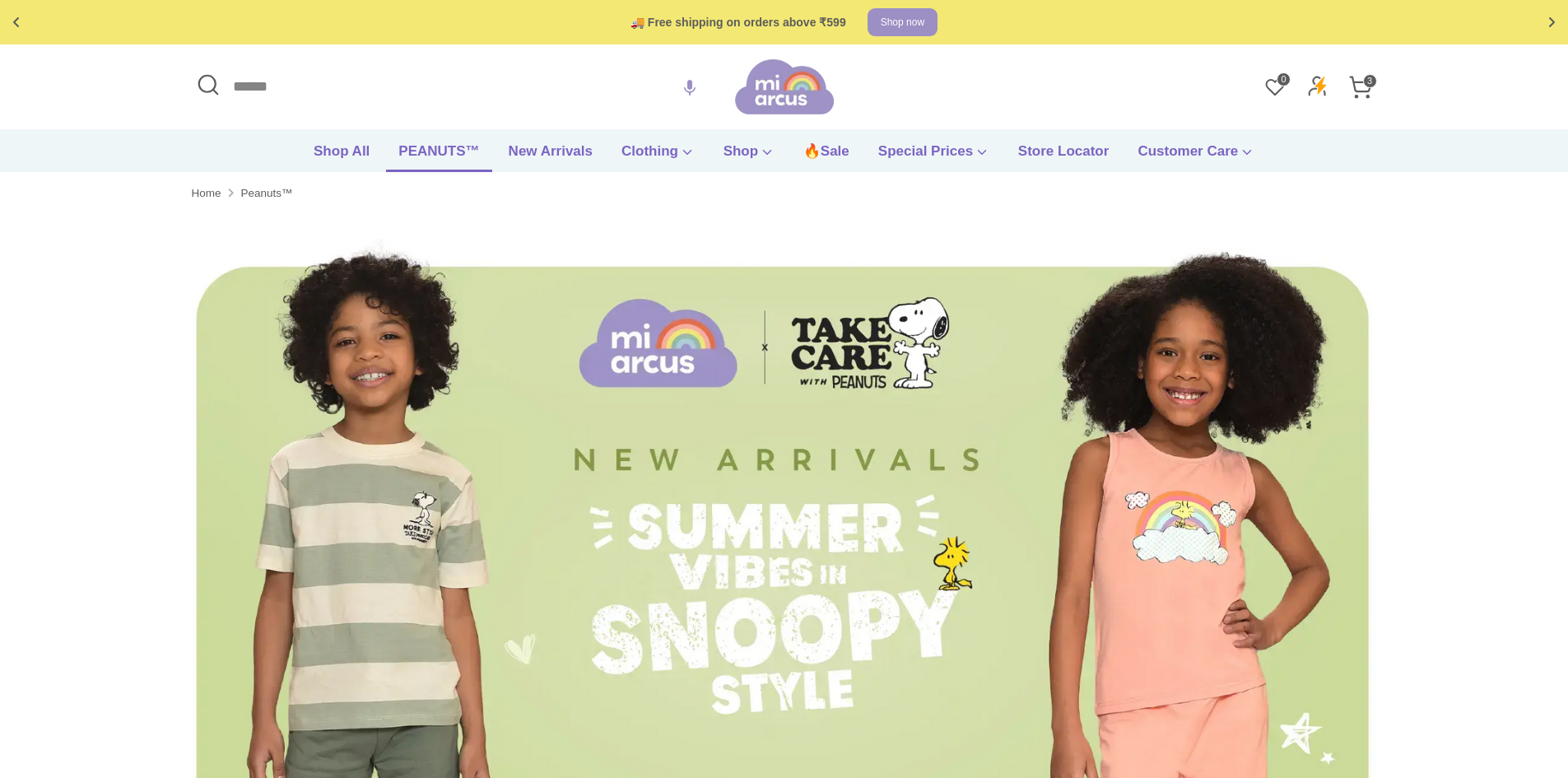
click at [1362, 90] on icon at bounding box center [1360, 83] width 20 height 15
